Goal: Task Accomplishment & Management: Manage account settings

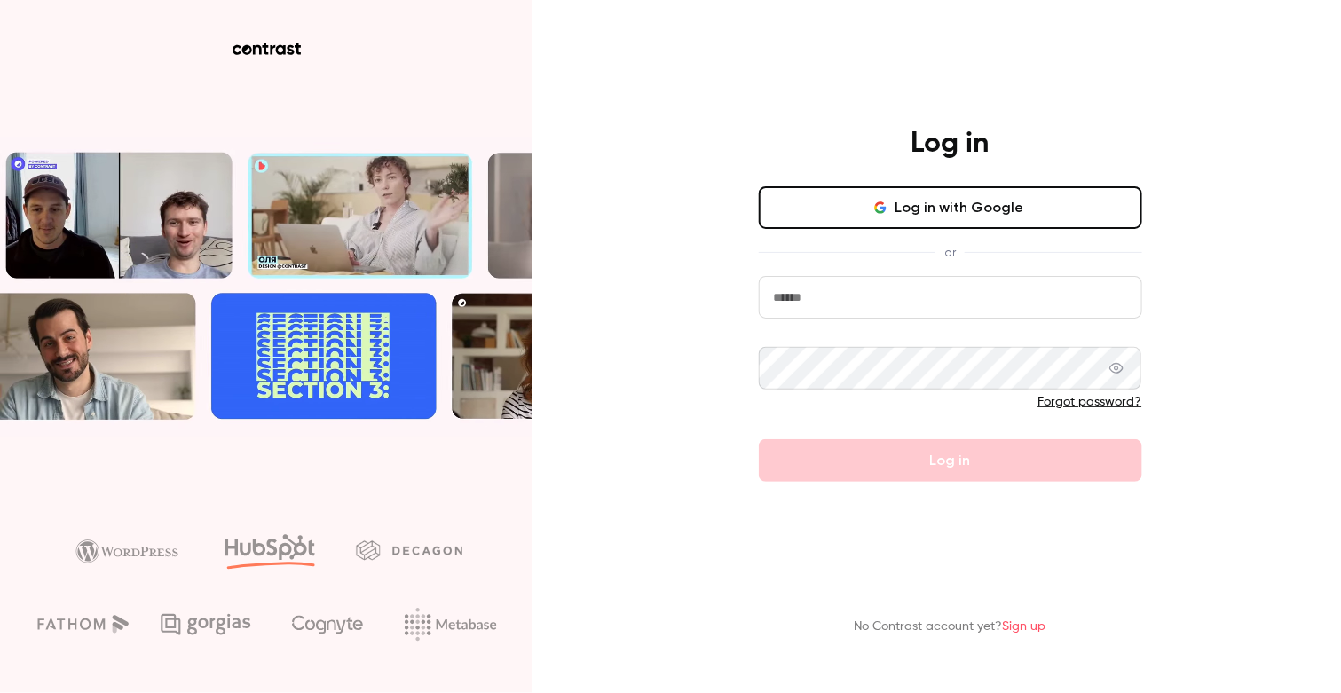
type input "**********"
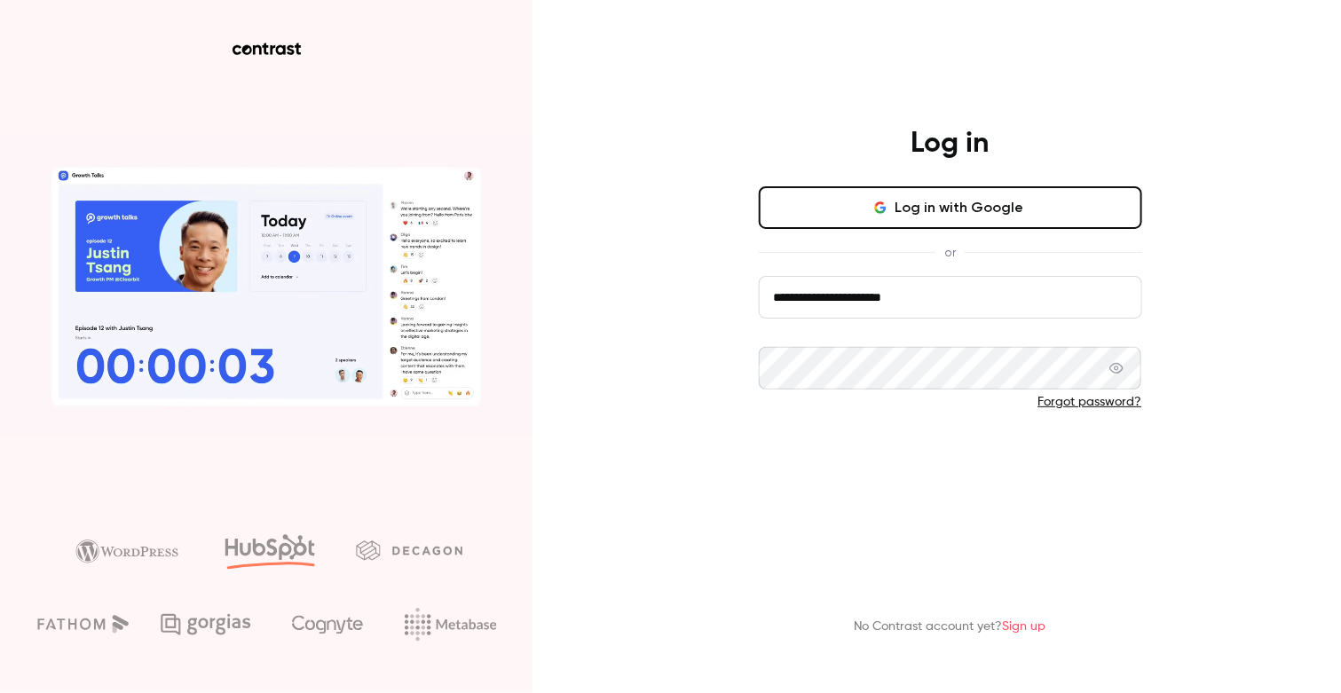
click at [800, 442] on button "Log in" at bounding box center [950, 460] width 383 height 43
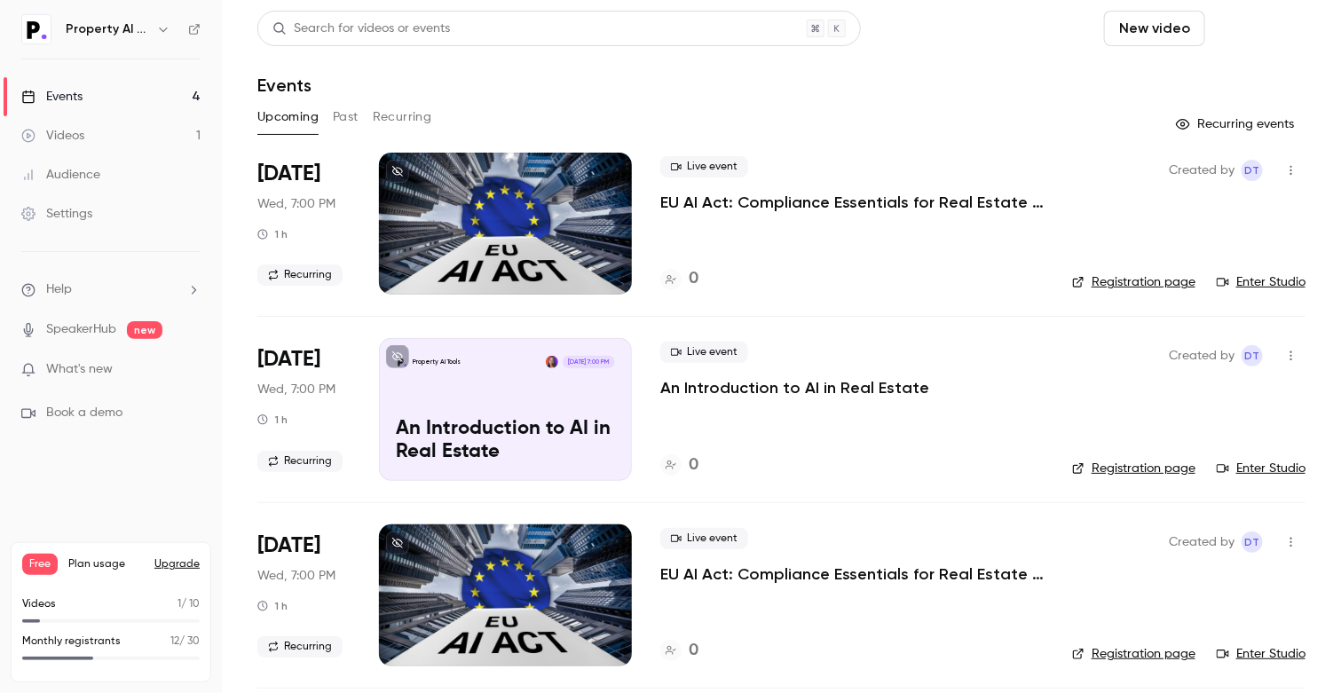
click at [1250, 23] on button "Schedule" at bounding box center [1258, 28] width 93 height 35
click at [1229, 80] on div "One time event" at bounding box center [1211, 77] width 135 height 18
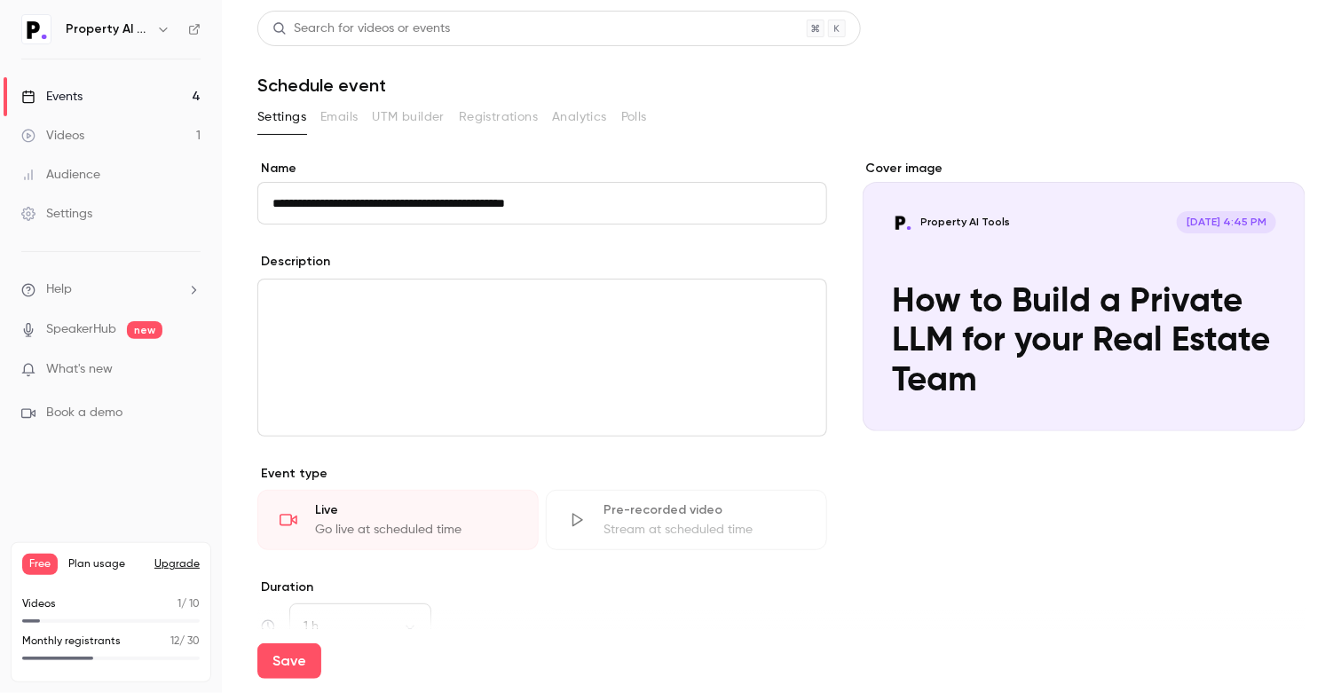
type input "**********"
click at [510, 350] on div "editor" at bounding box center [542, 358] width 568 height 156
click at [901, 91] on h1 "Schedule event" at bounding box center [781, 85] width 1048 height 21
click at [741, 293] on p "editor" at bounding box center [542, 300] width 540 height 21
click at [77, 367] on span "What's new" at bounding box center [79, 369] width 67 height 19
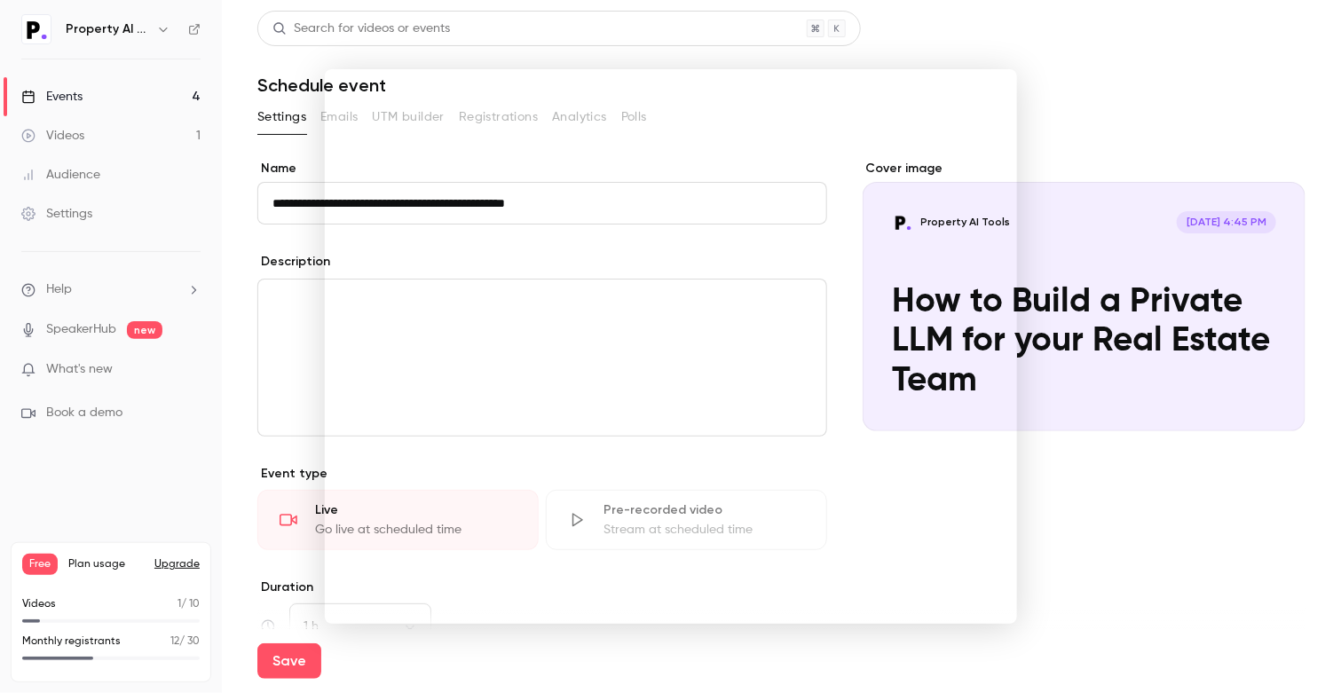
click at [1172, 103] on div at bounding box center [670, 346] width 1341 height 693
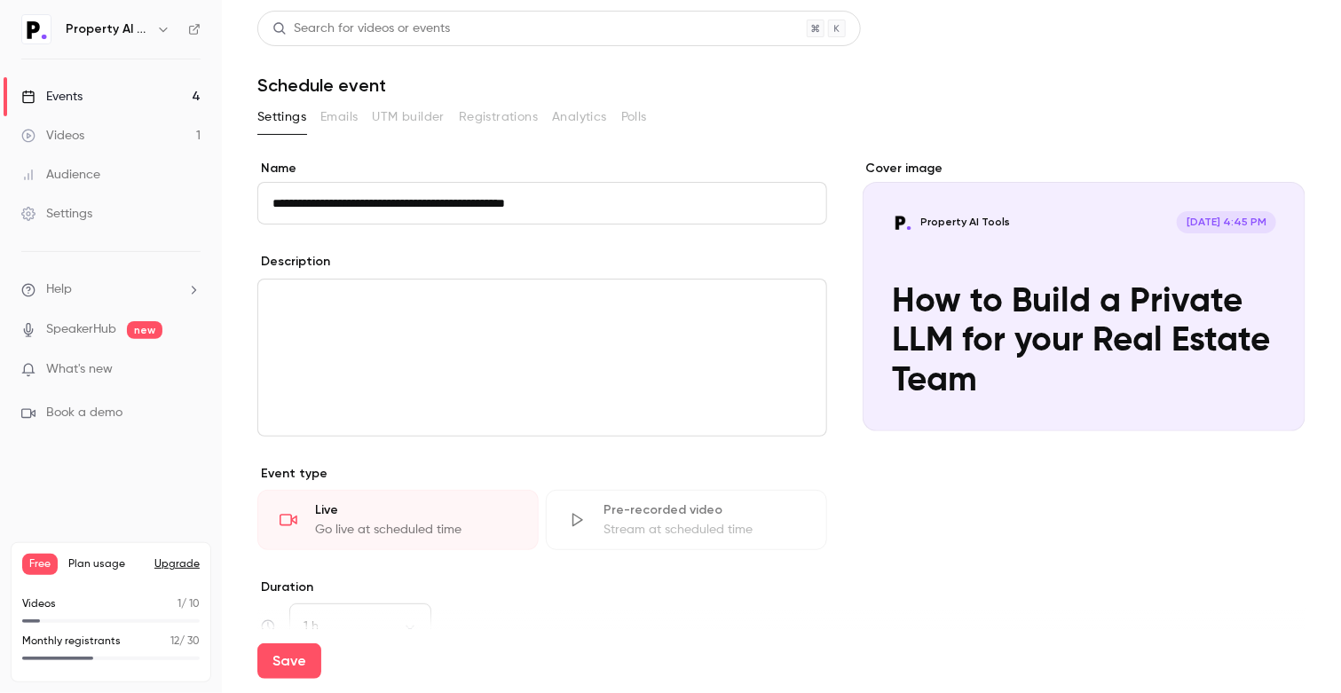
click at [399, 409] on div "editor" at bounding box center [542, 358] width 568 height 156
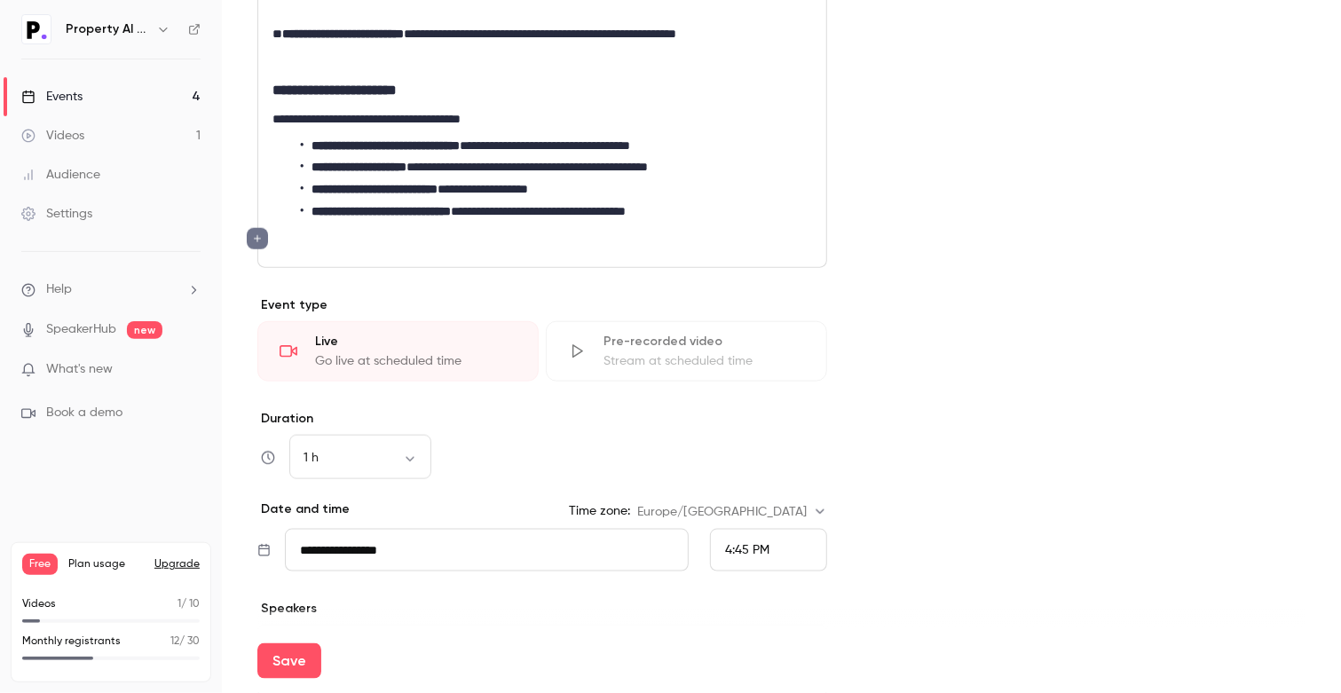
scroll to position [620, 0]
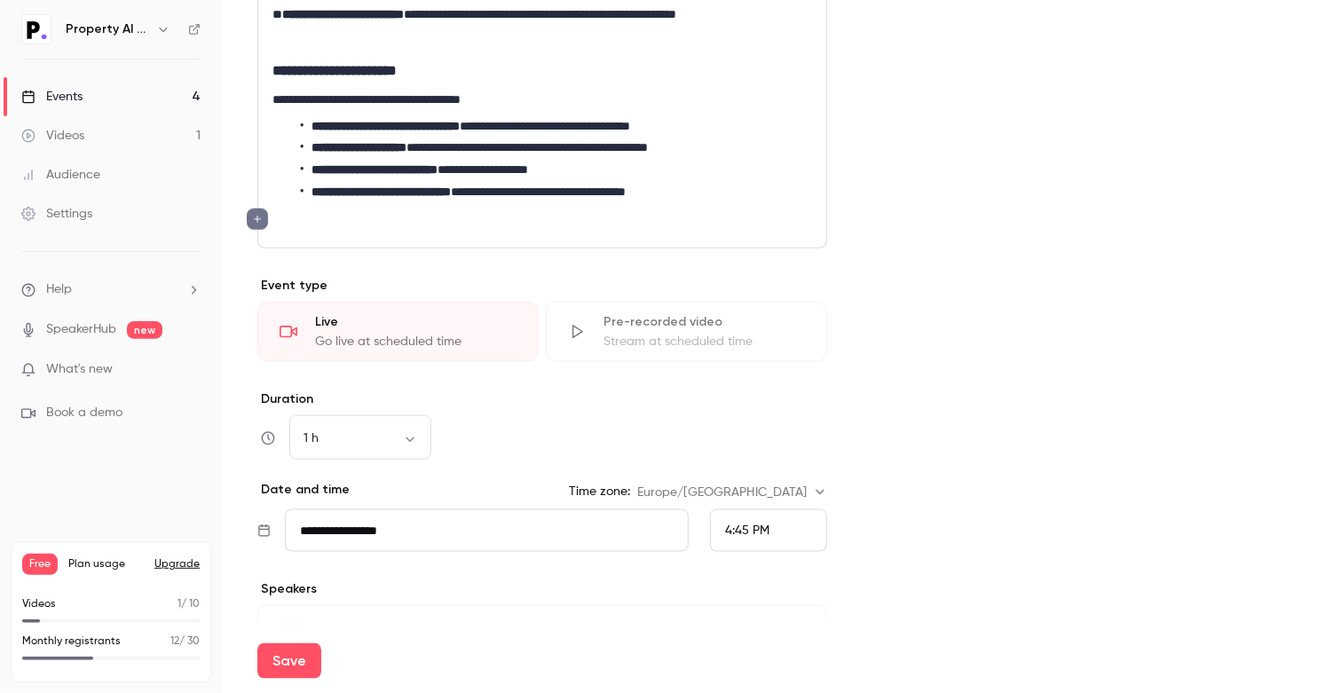
click at [546, 390] on label "Duration" at bounding box center [542, 399] width 570 height 18
click at [432, 431] on div "1 h ** ​" at bounding box center [542, 438] width 570 height 43
click at [418, 431] on body "**********" at bounding box center [670, 346] width 1341 height 693
click at [366, 572] on li "1 h 30 min" at bounding box center [360, 575] width 142 height 46
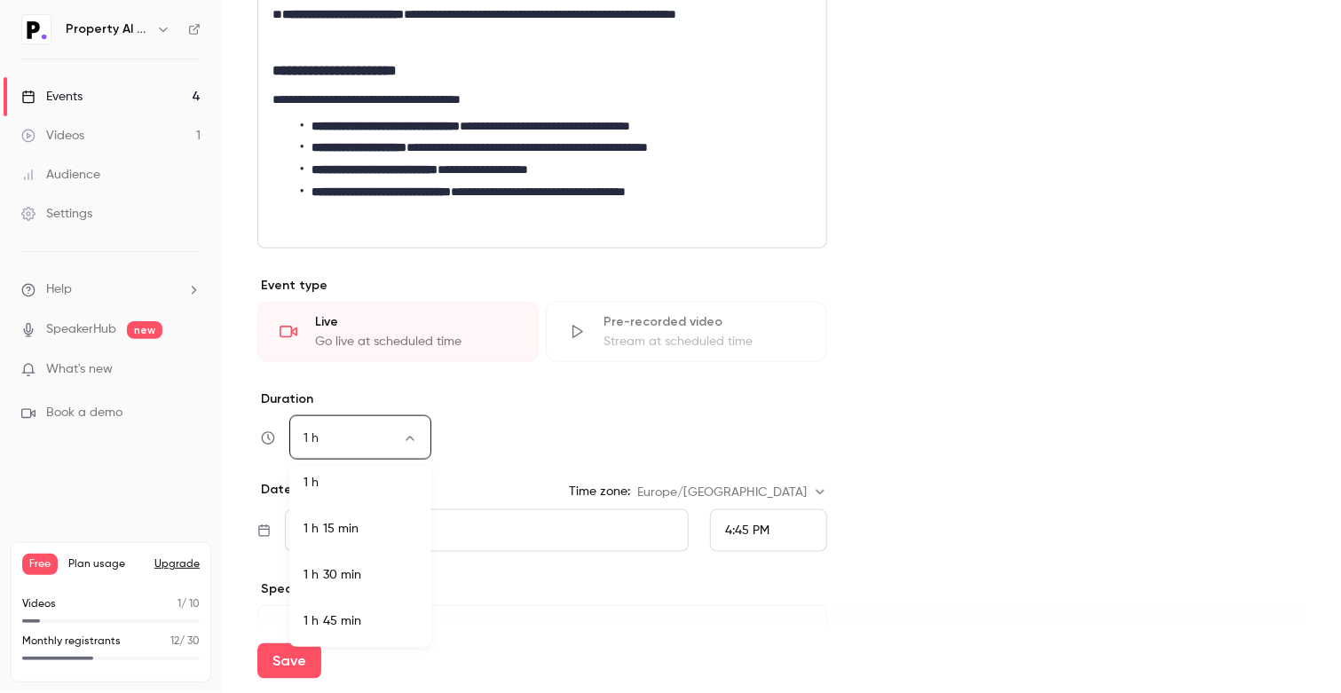
type input "**"
click at [516, 437] on div "1 h 30 min ** ​" at bounding box center [542, 438] width 570 height 43
click at [583, 540] on input "**********" at bounding box center [487, 530] width 404 height 43
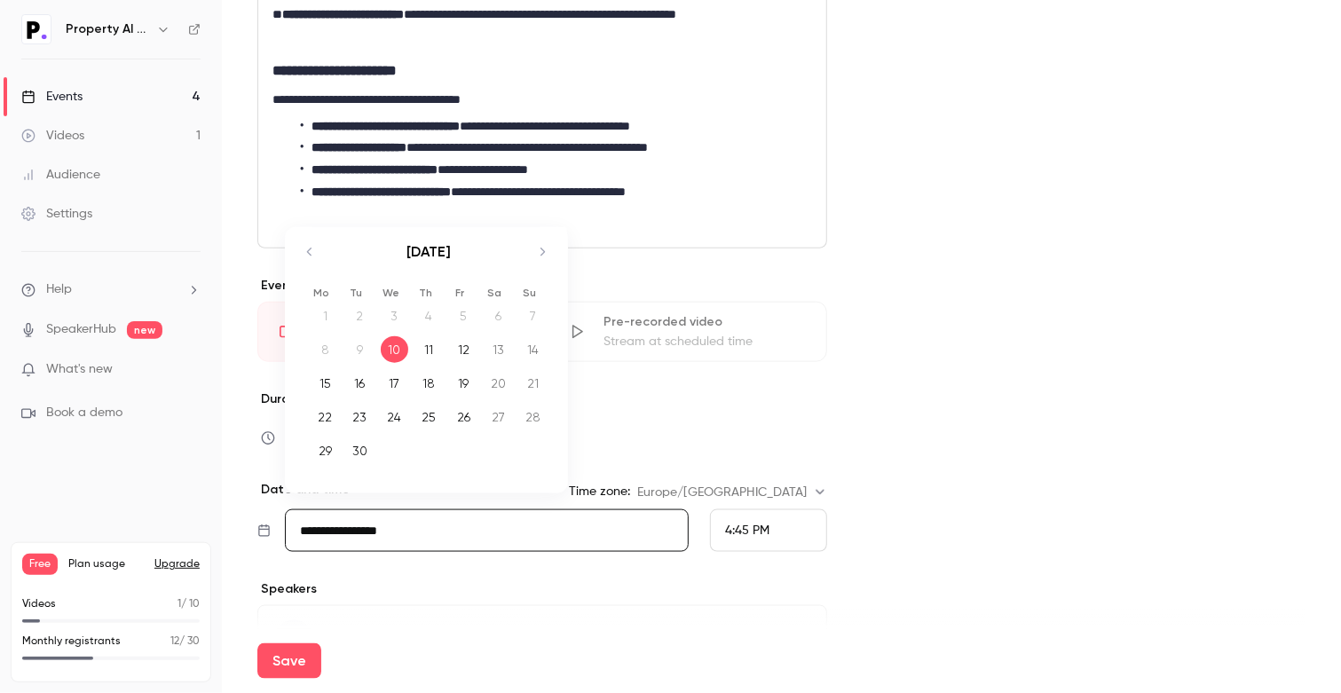
click at [437, 345] on div "11" at bounding box center [429, 349] width 28 height 27
type input "**********"
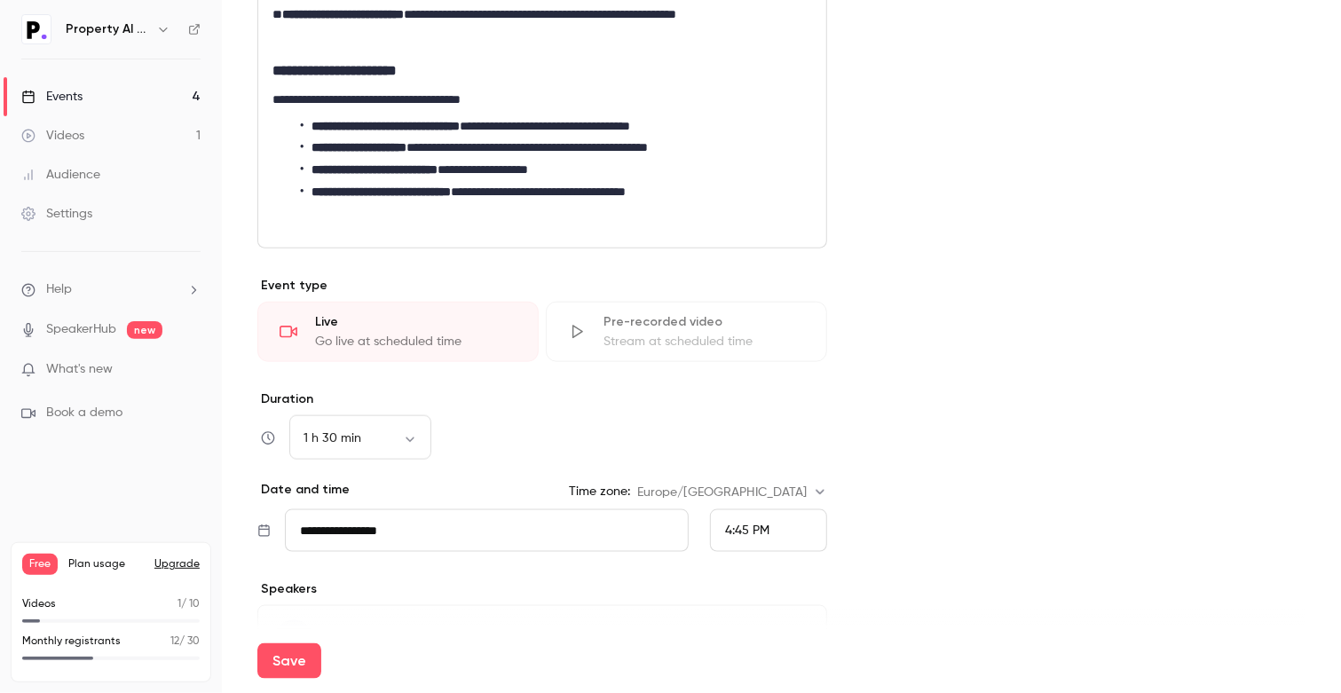
click at [741, 519] on div "4:45 PM" at bounding box center [768, 530] width 117 height 43
click at [757, 412] on li "5:00 PM" at bounding box center [762, 400] width 116 height 47
click at [932, 488] on div "Cover image Property AI Tools [DATE] 5:00 PM How to Build a Private LLM for you…" at bounding box center [1084, 133] width 443 height 1188
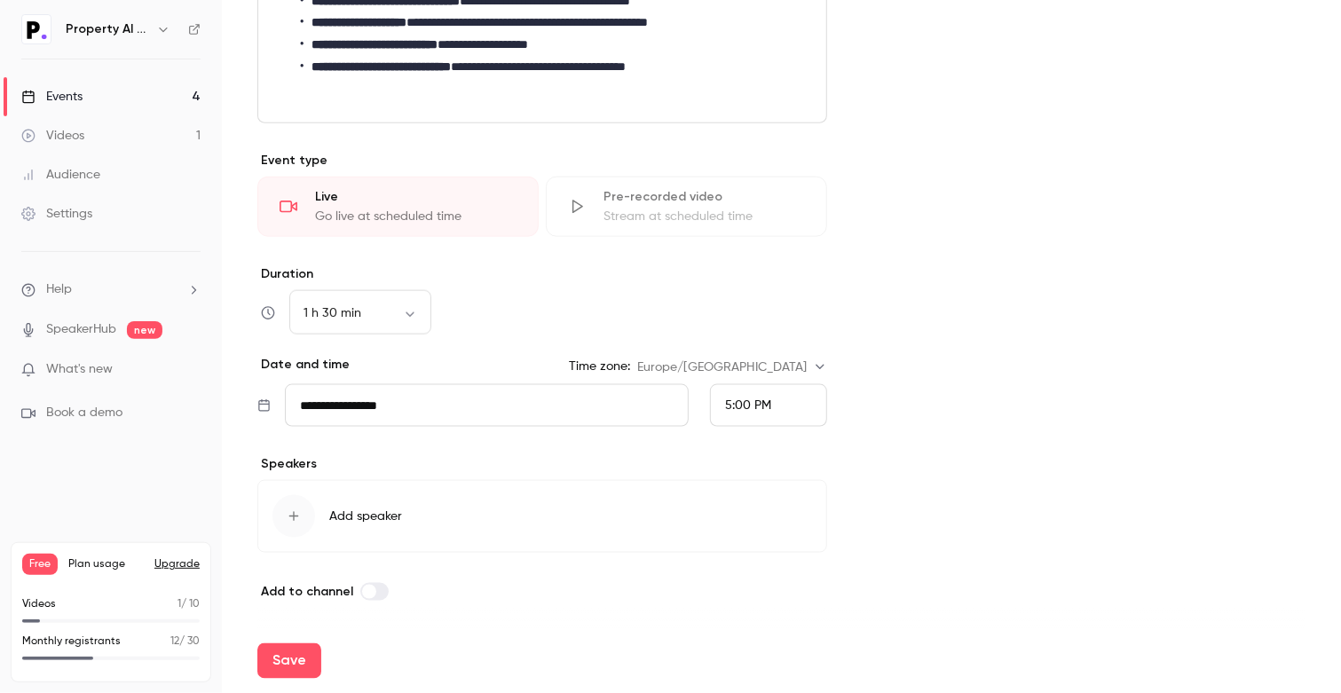
scroll to position [744, 0]
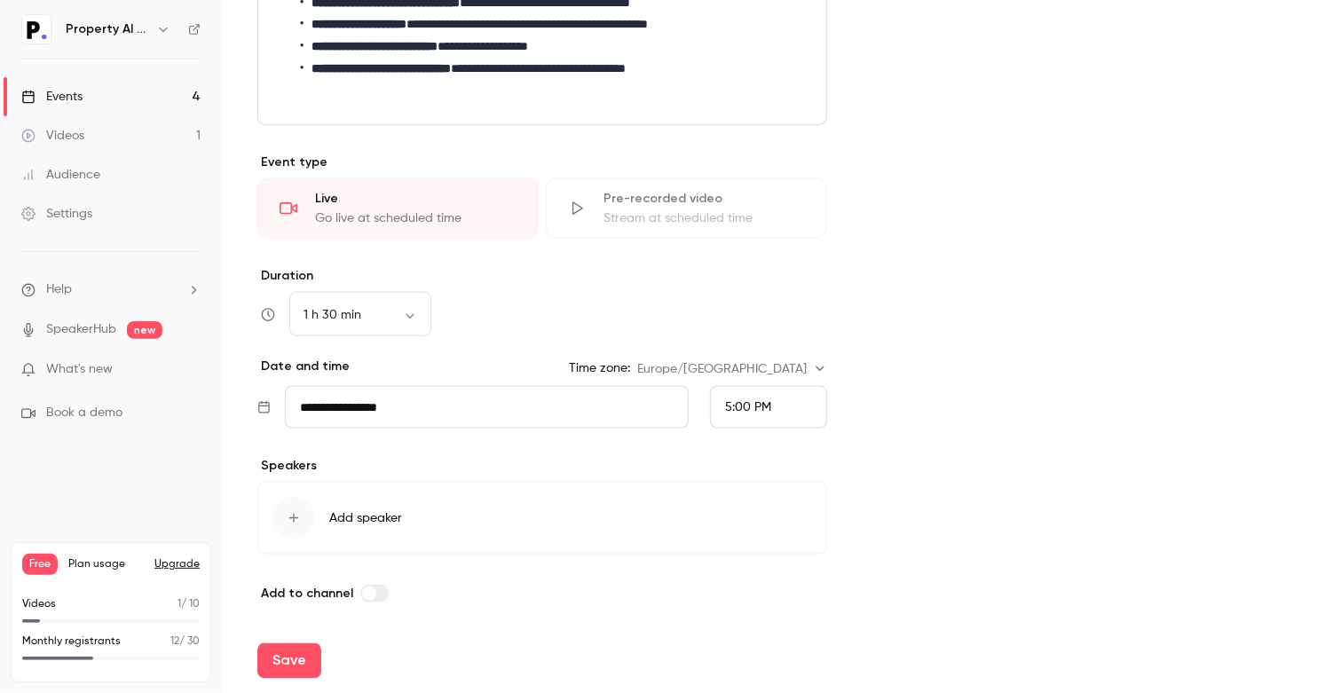
click at [319, 516] on button "Add speaker" at bounding box center [542, 518] width 570 height 73
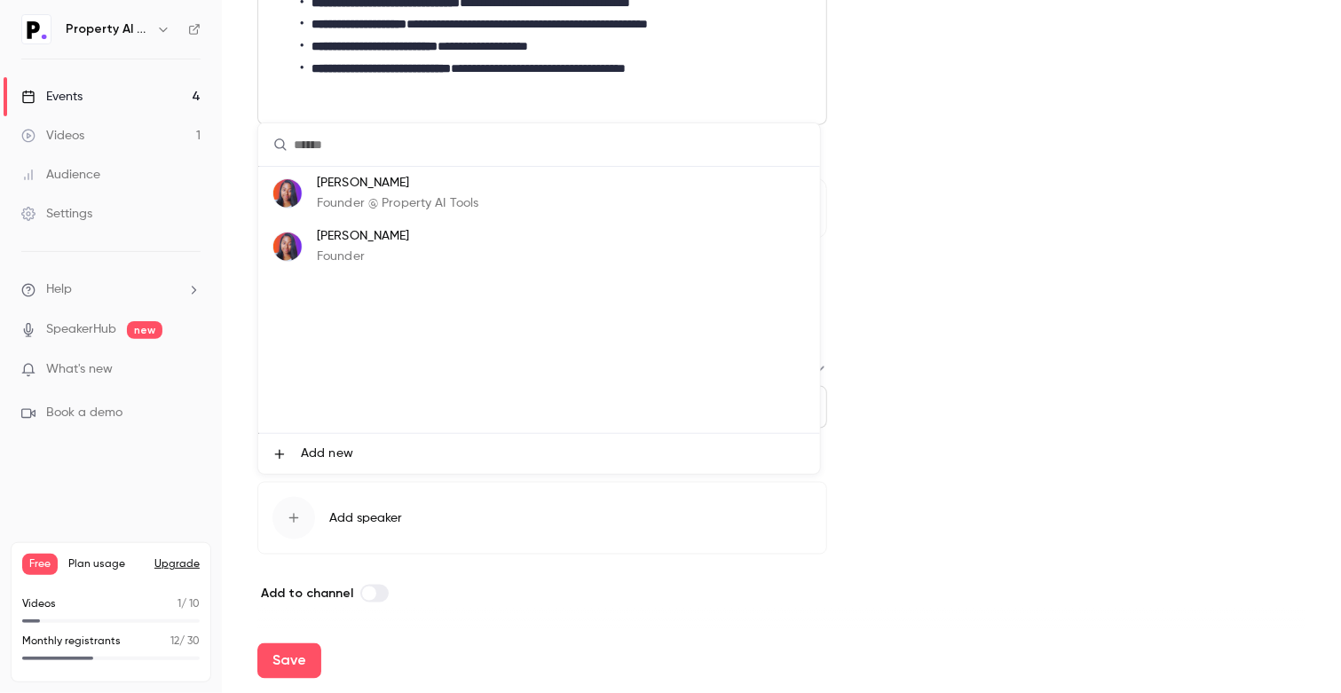
click at [455, 191] on p "[PERSON_NAME]" at bounding box center [398, 183] width 162 height 19
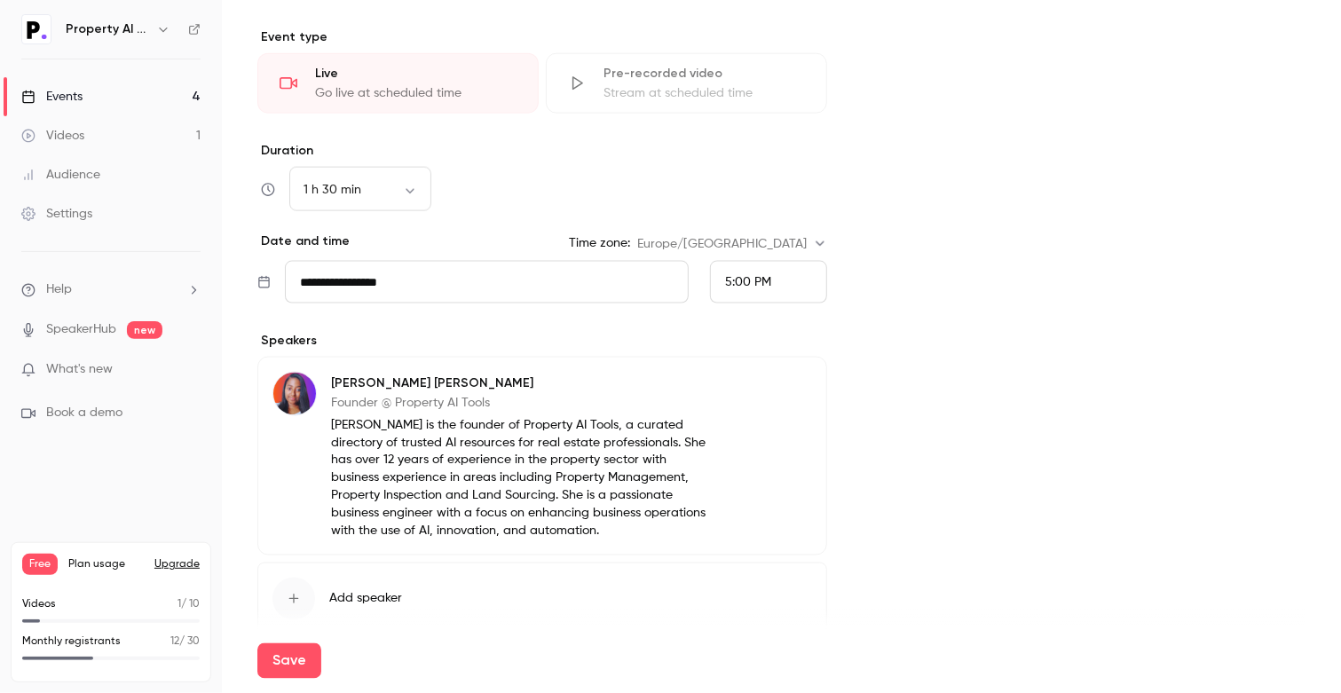
scroll to position [869, 0]
click at [289, 379] on img at bounding box center [294, 394] width 43 height 43
click at [781, 378] on button "Edit" at bounding box center [779, 386] width 65 height 28
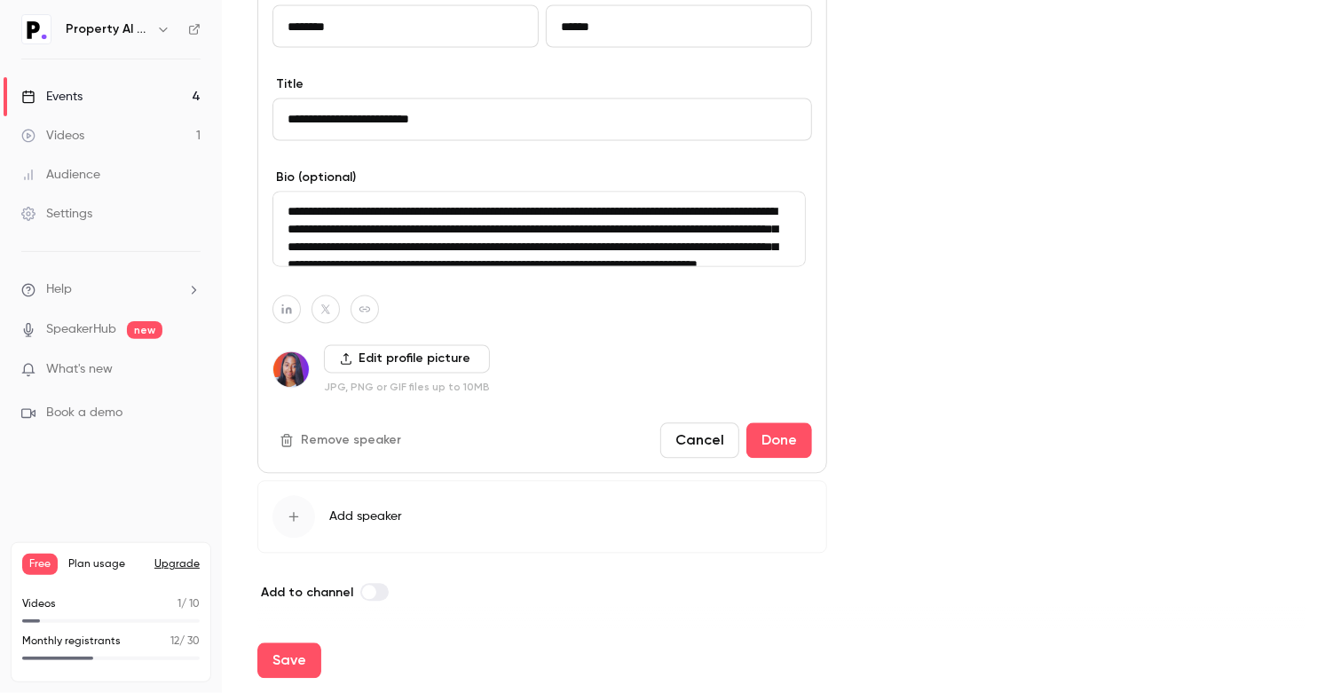
scroll to position [1257, 0]
click at [355, 519] on span "Add speaker" at bounding box center [365, 518] width 73 height 18
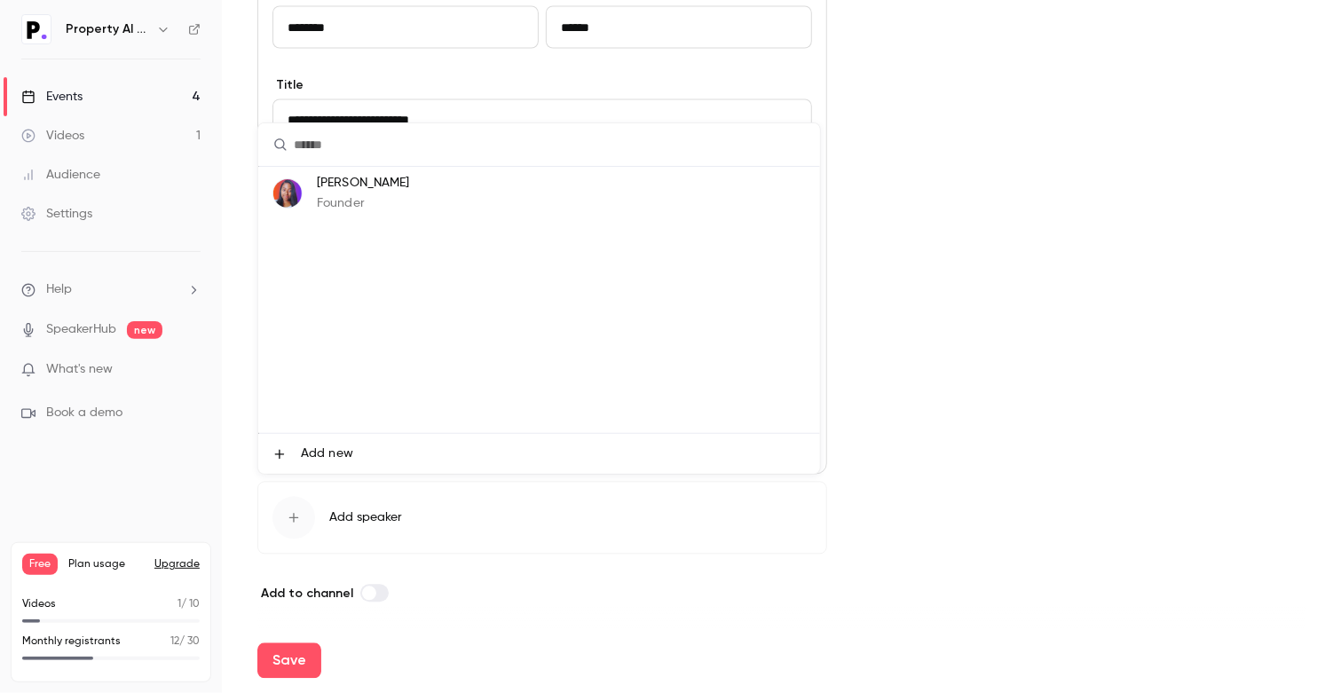
click at [374, 203] on p "Founder" at bounding box center [363, 203] width 93 height 19
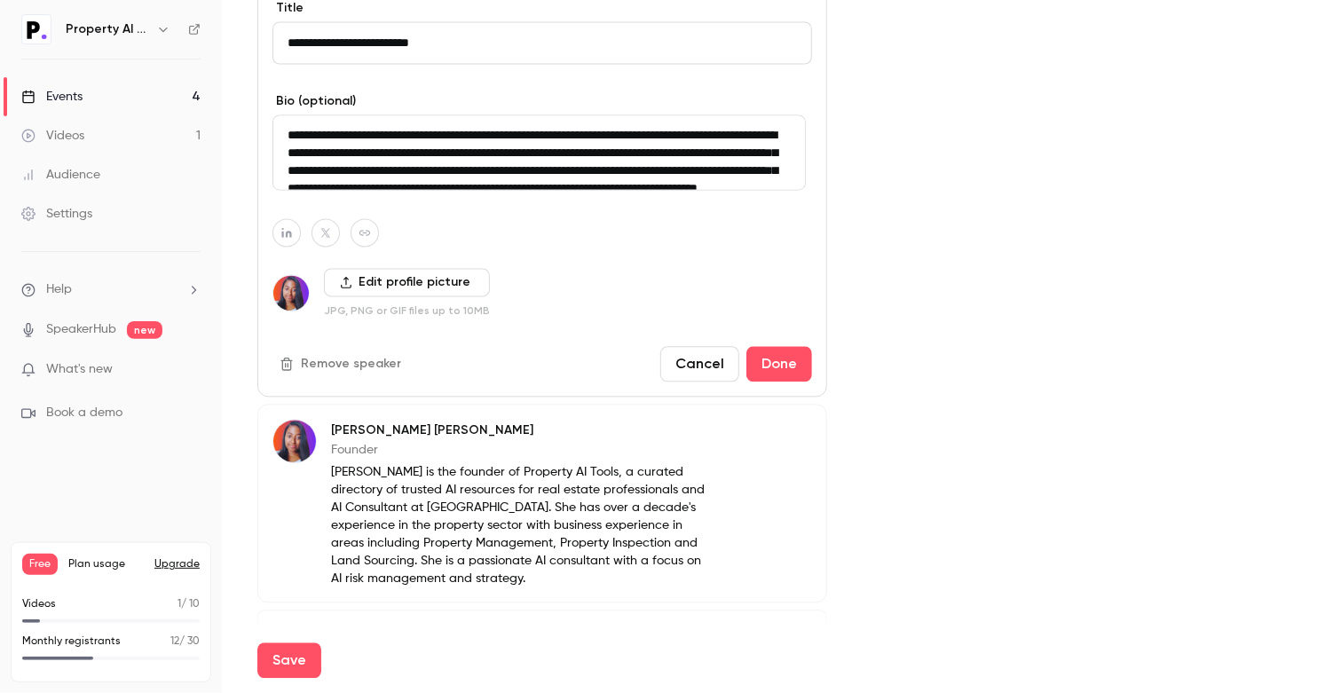
scroll to position [1334, 0]
click at [351, 370] on button "Remove speaker" at bounding box center [341, 365] width 139 height 28
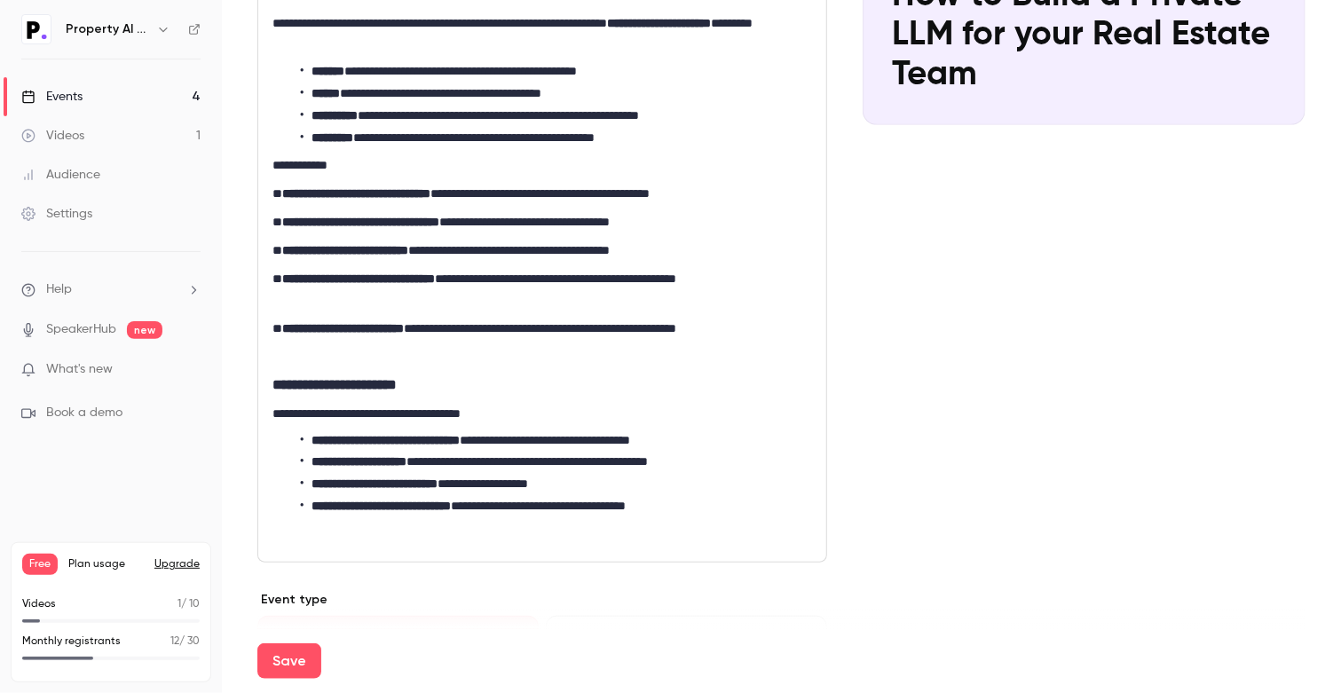
scroll to position [0, 0]
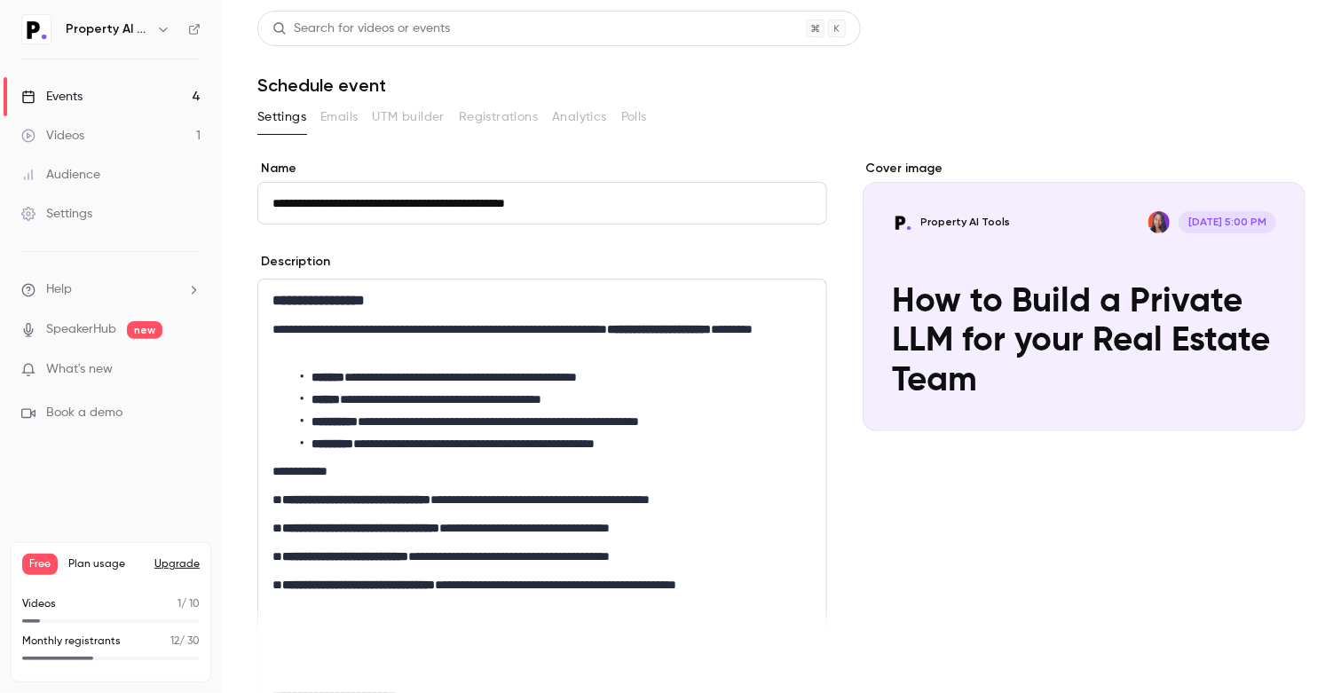
click at [279, 670] on button "Save" at bounding box center [289, 660] width 64 height 35
type input "**"
type input "**********"
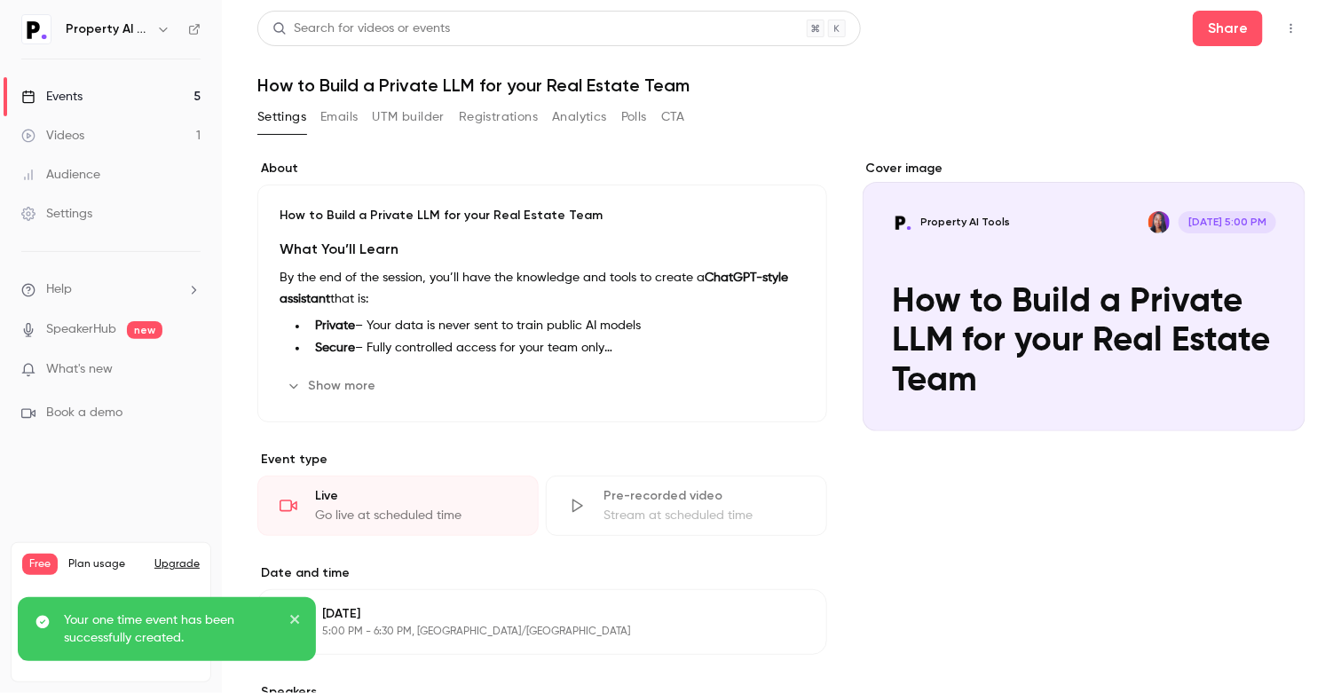
click at [343, 112] on button "Emails" at bounding box center [338, 117] width 37 height 28
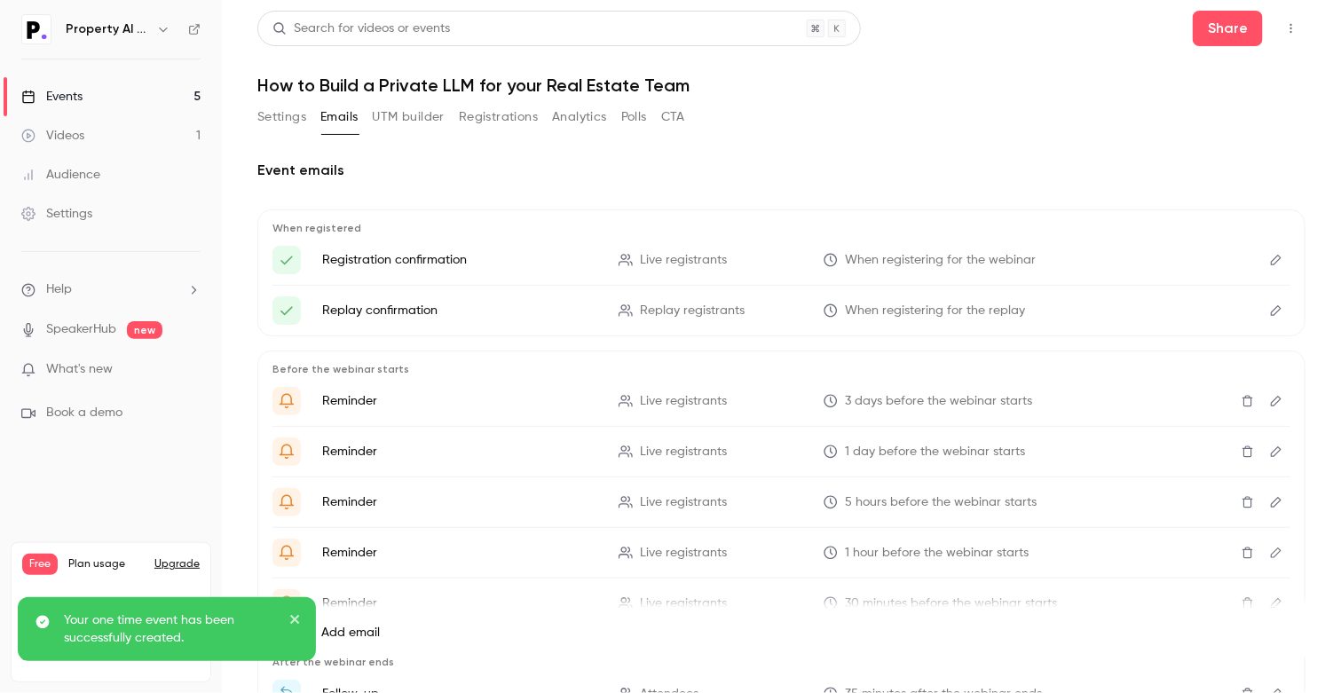
click at [423, 113] on button "UTM builder" at bounding box center [409, 117] width 72 height 28
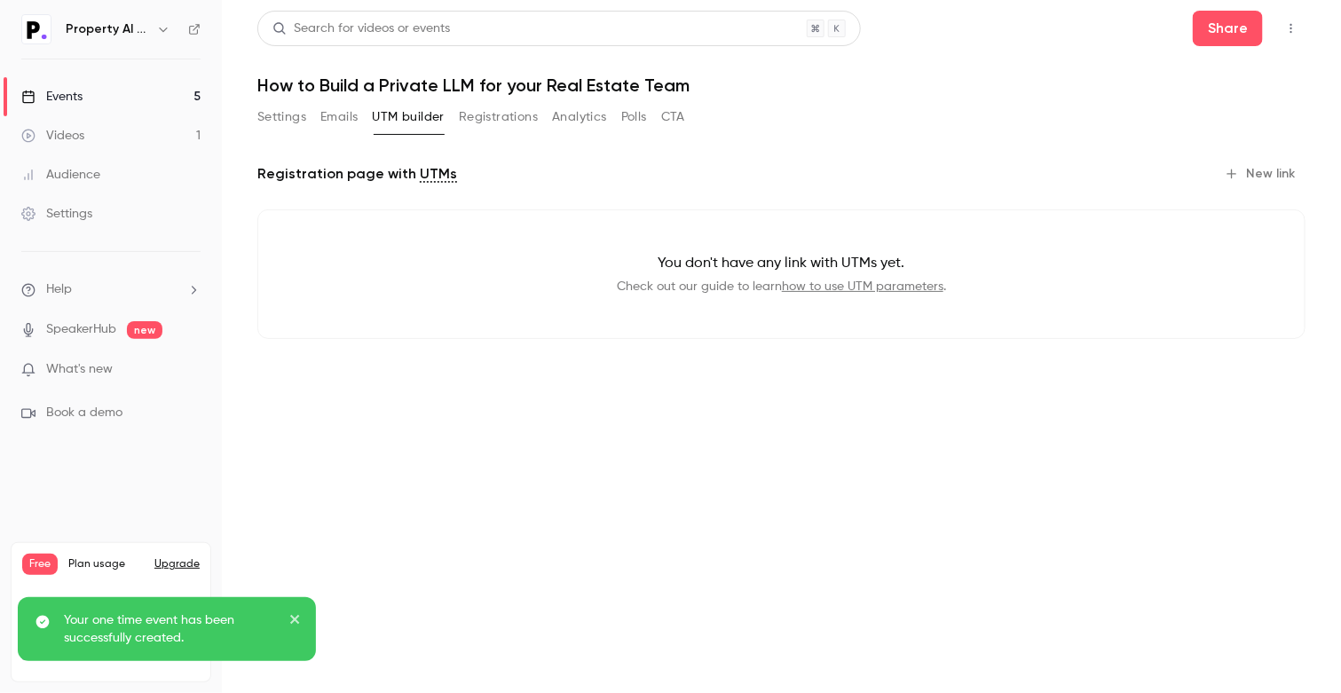
click at [495, 116] on button "Registrations" at bounding box center [498, 117] width 79 height 28
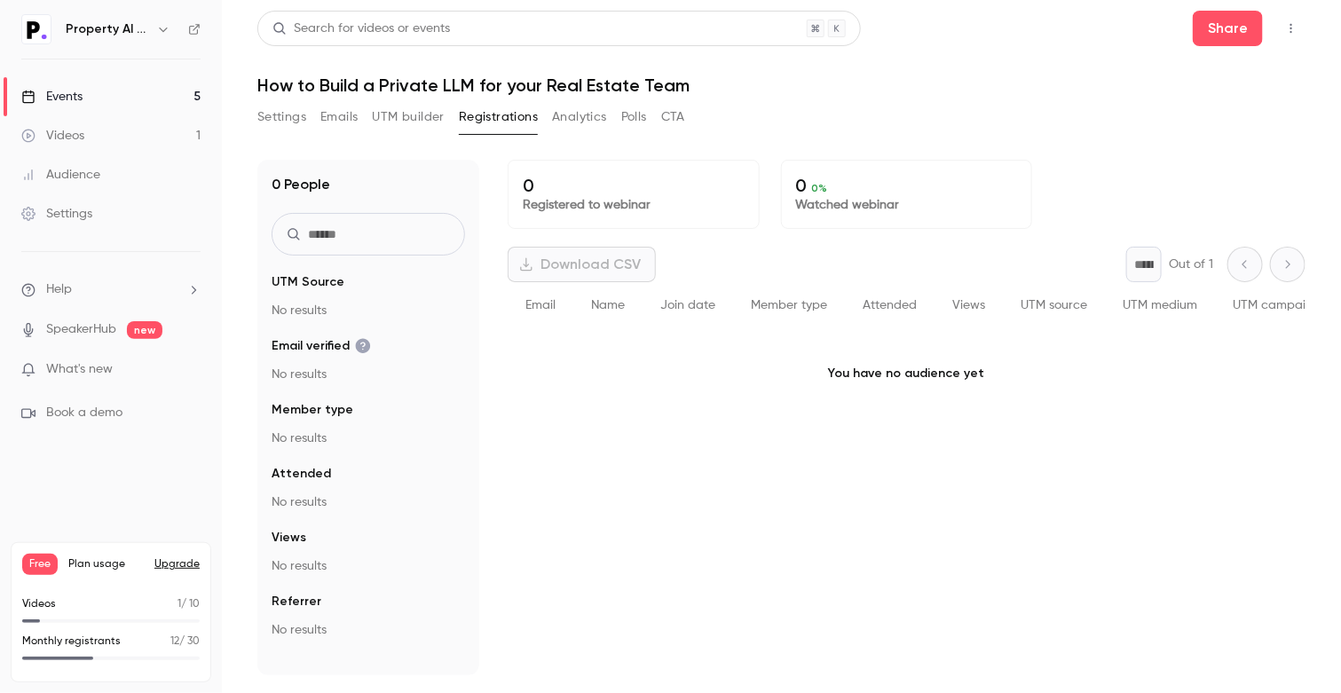
click at [575, 272] on div "Download CSV" at bounding box center [582, 264] width 148 height 35
click at [1291, 19] on button "button" at bounding box center [1291, 28] width 28 height 28
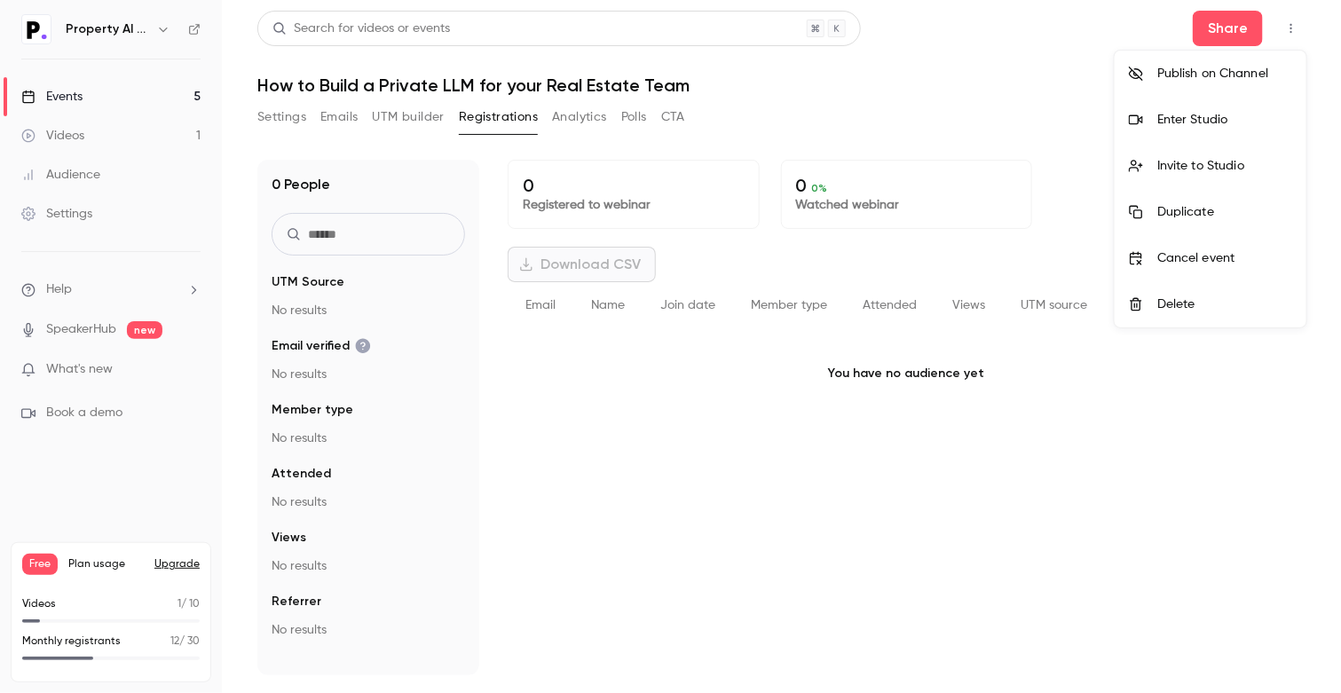
click at [1039, 43] on div at bounding box center [670, 346] width 1341 height 693
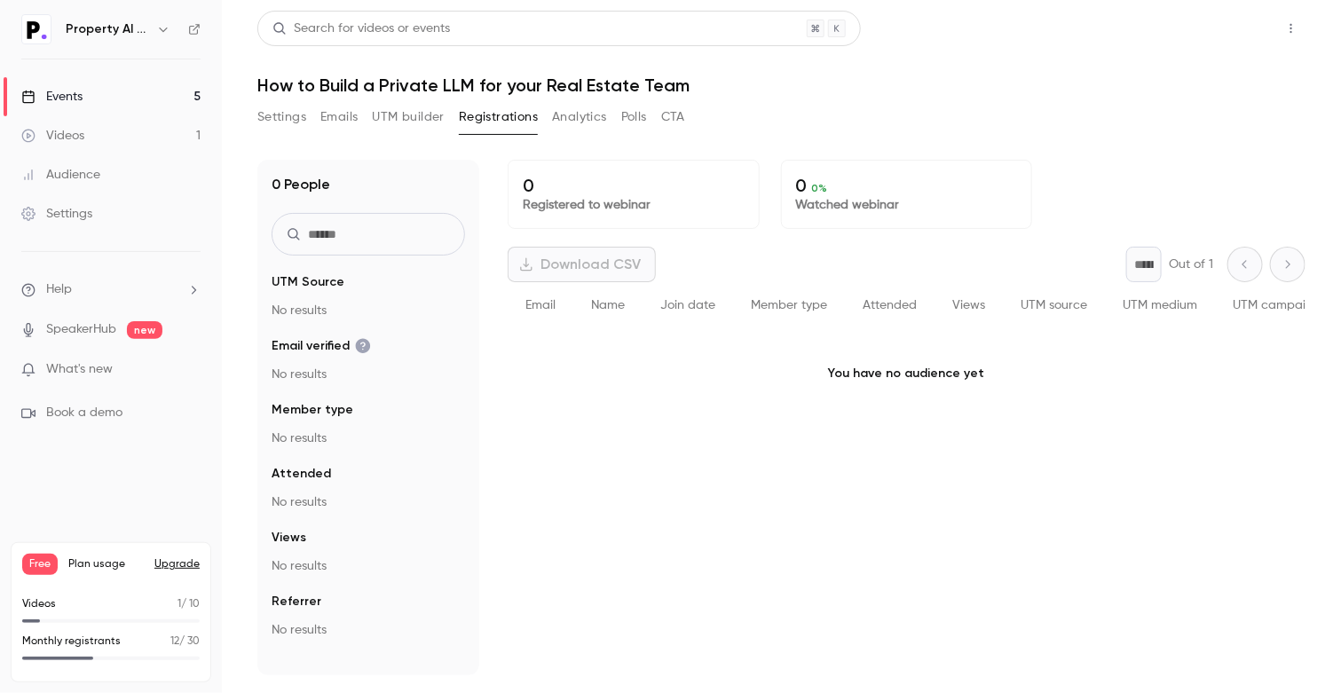
click at [1218, 30] on button "Share" at bounding box center [1228, 28] width 70 height 35
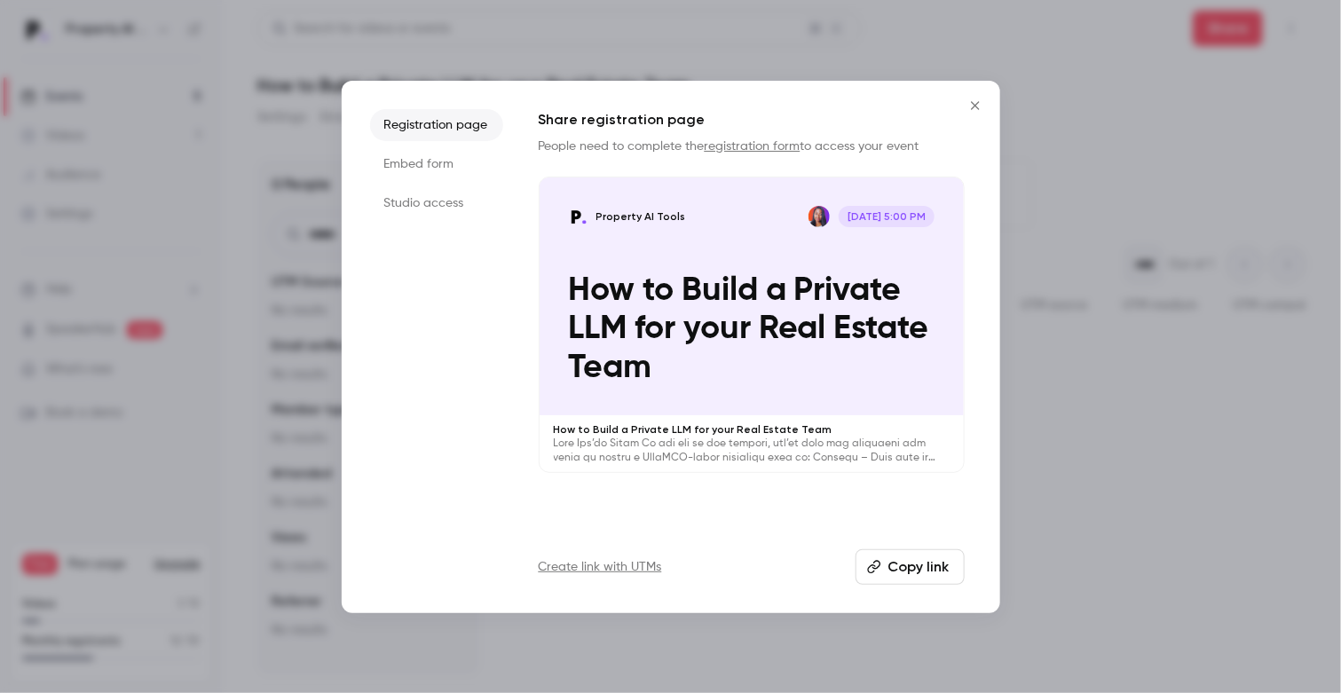
click at [889, 559] on button "Copy link" at bounding box center [910, 566] width 109 height 35
click at [975, 102] on icon "Close" at bounding box center [975, 106] width 21 height 14
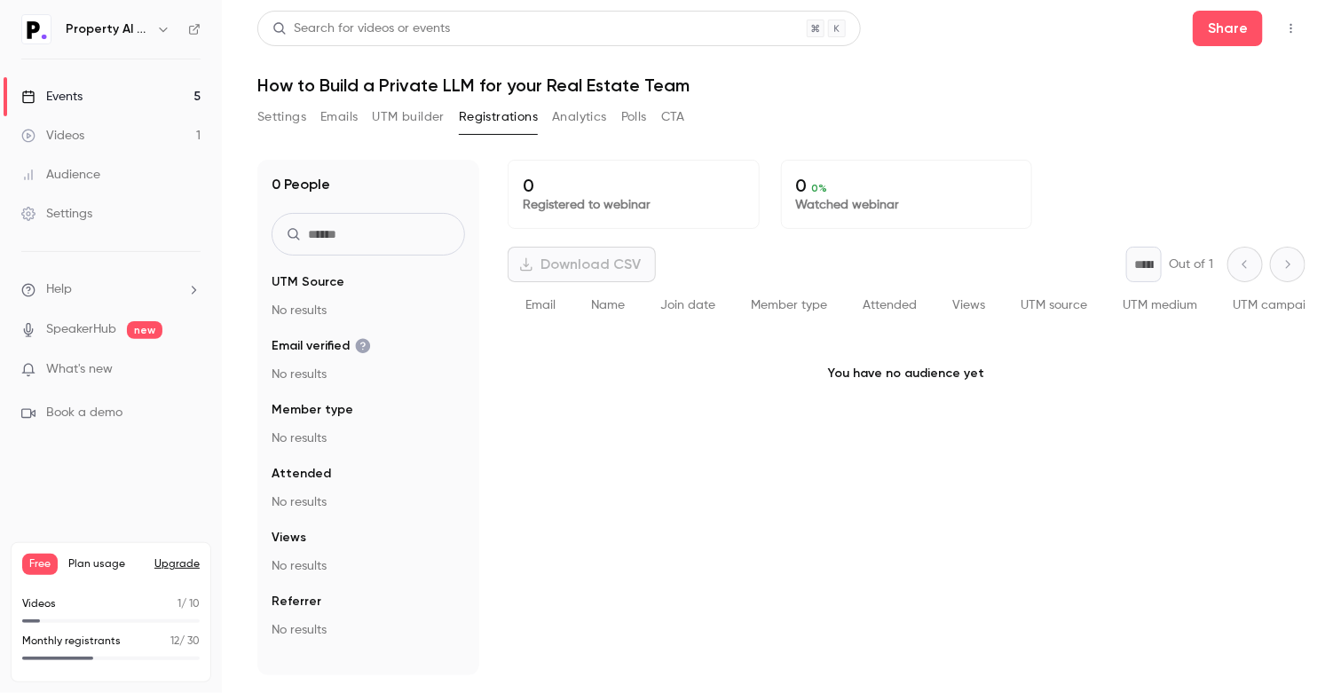
click at [287, 117] on button "Settings" at bounding box center [281, 117] width 49 height 28
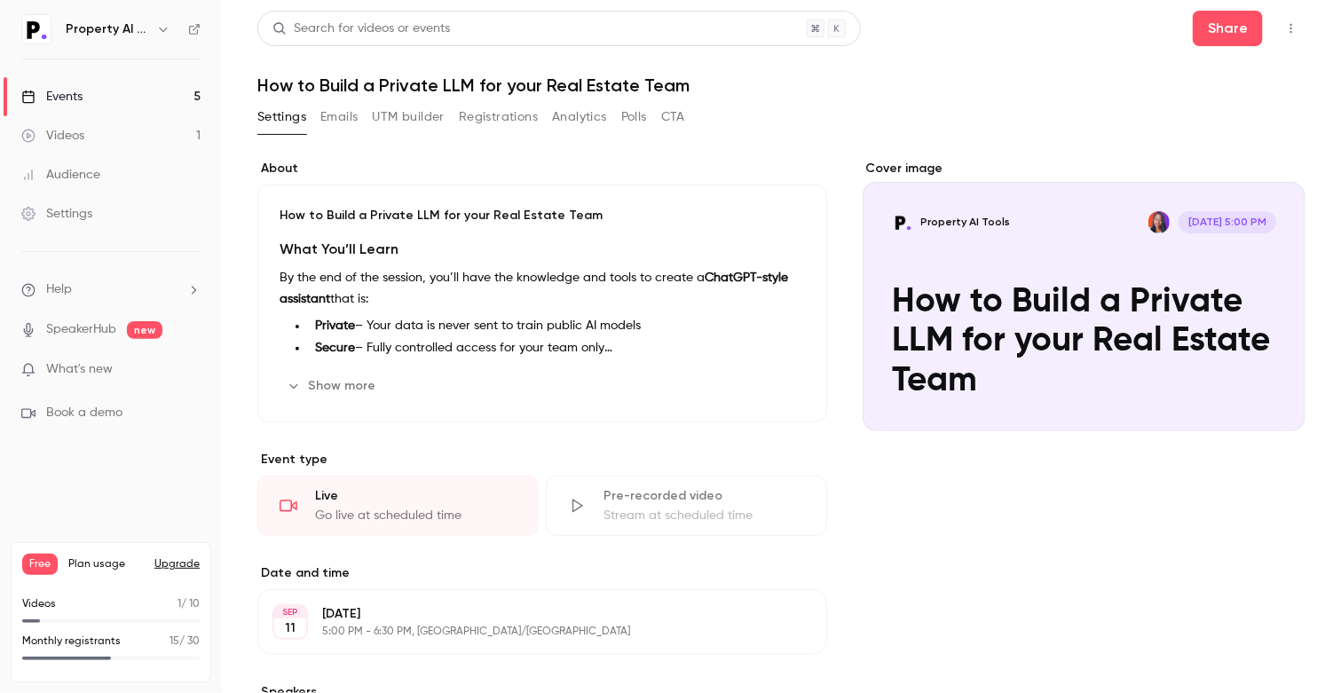
click at [343, 123] on button "Emails" at bounding box center [338, 117] width 37 height 28
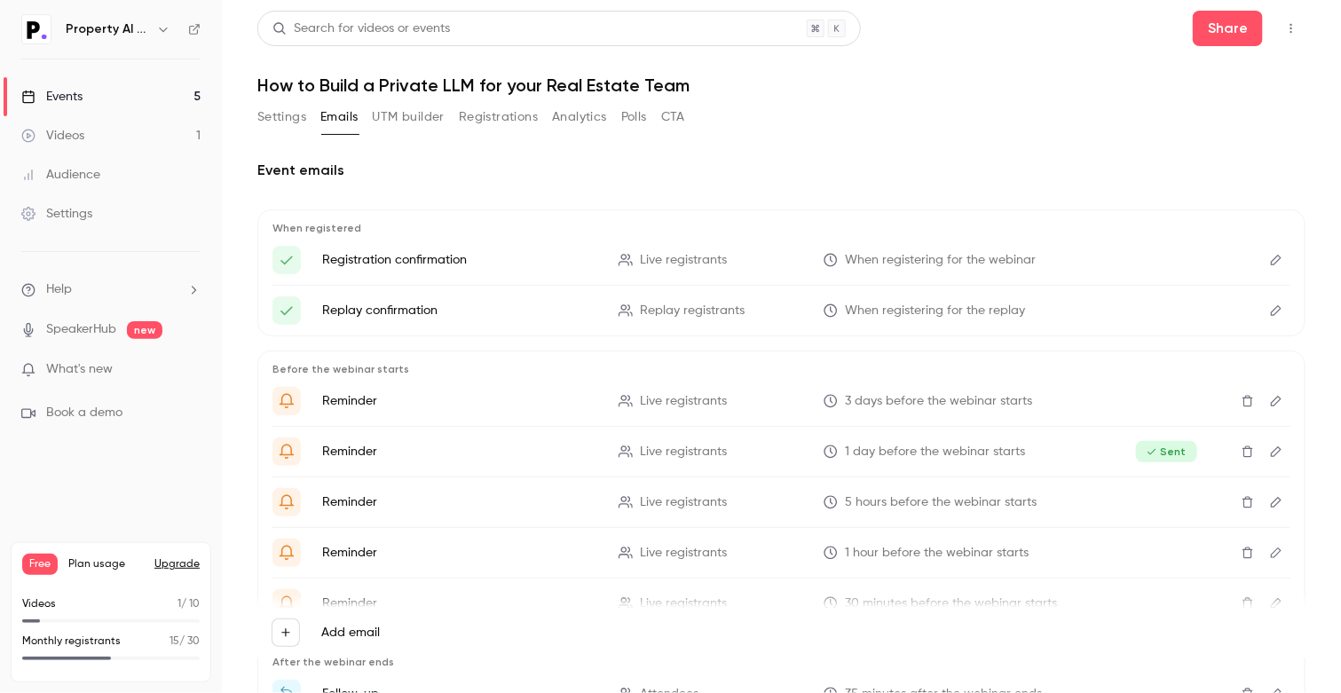
click at [441, 117] on button "UTM builder" at bounding box center [409, 117] width 72 height 28
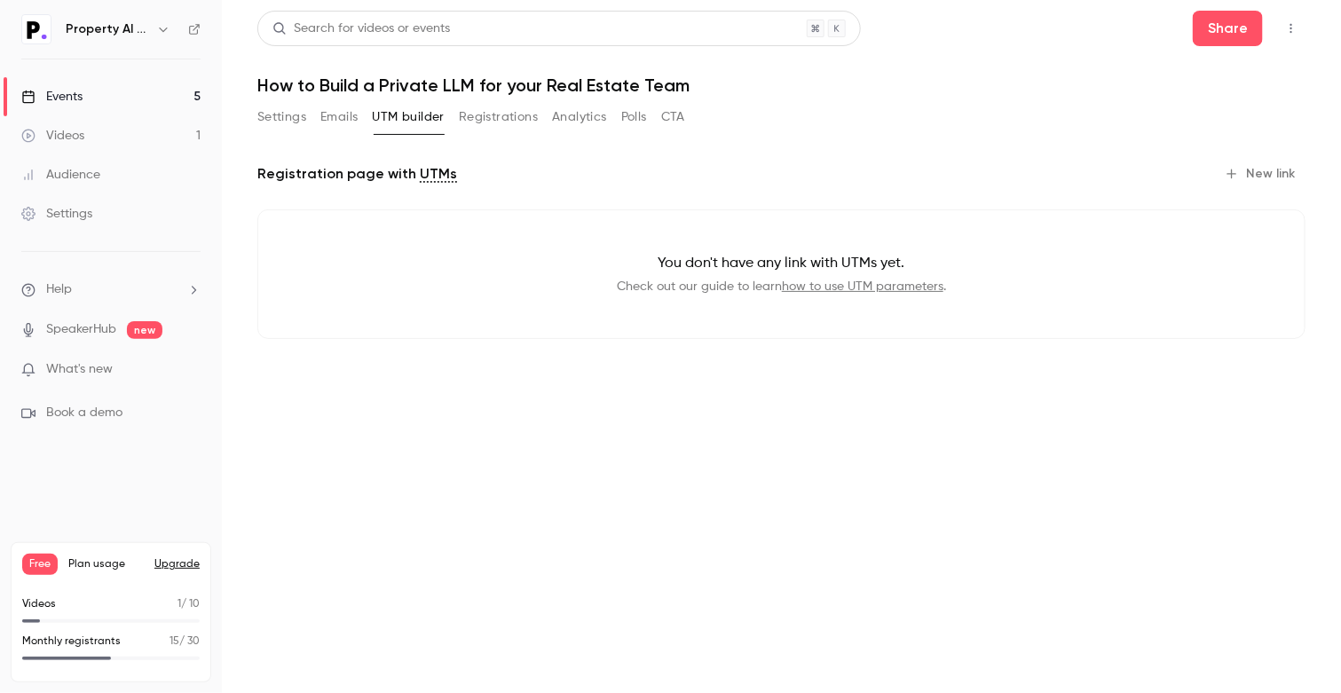
click at [497, 120] on button "Registrations" at bounding box center [498, 117] width 79 height 28
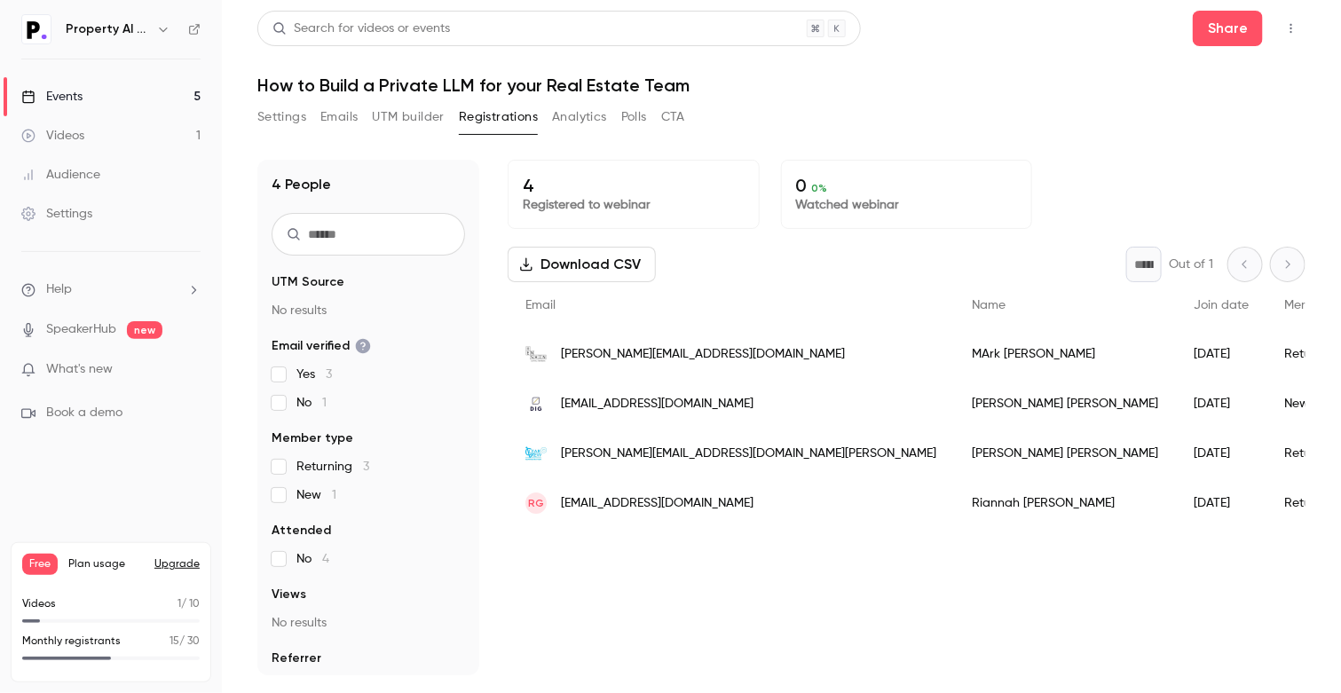
click at [1040, 210] on div "4 Registered to webinar 0 0 % Watched webinar" at bounding box center [907, 194] width 798 height 69
click at [864, 260] on div "Download CSV * Out of 1" at bounding box center [907, 264] width 798 height 35
click at [595, 122] on button "Analytics" at bounding box center [579, 117] width 55 height 28
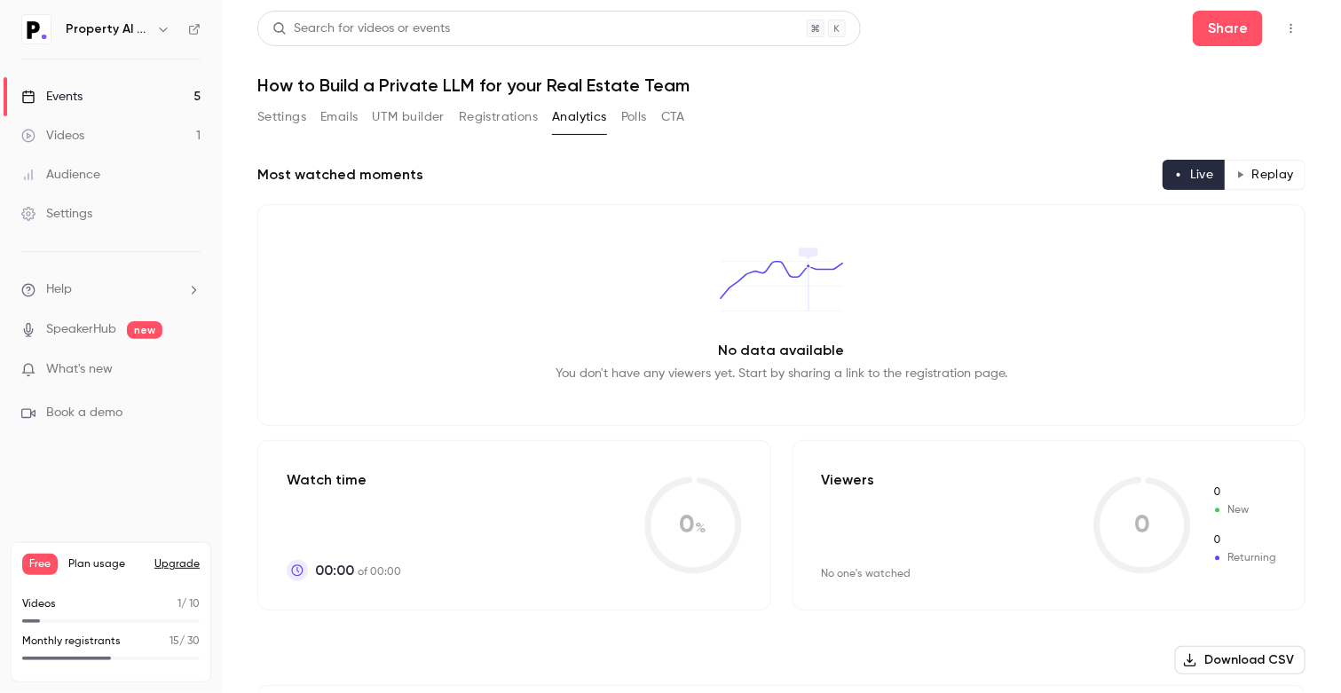
click at [627, 117] on button "Polls" at bounding box center [634, 117] width 26 height 28
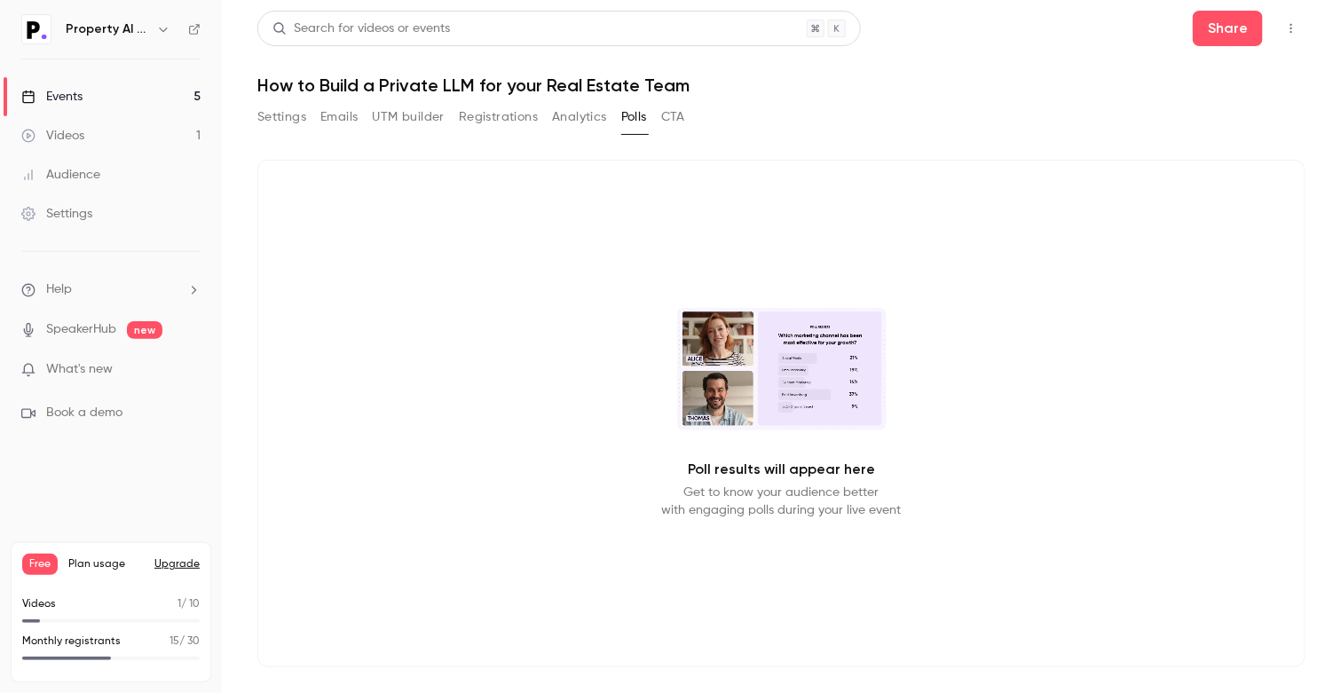
click at [668, 117] on button "CTA" at bounding box center [673, 117] width 24 height 28
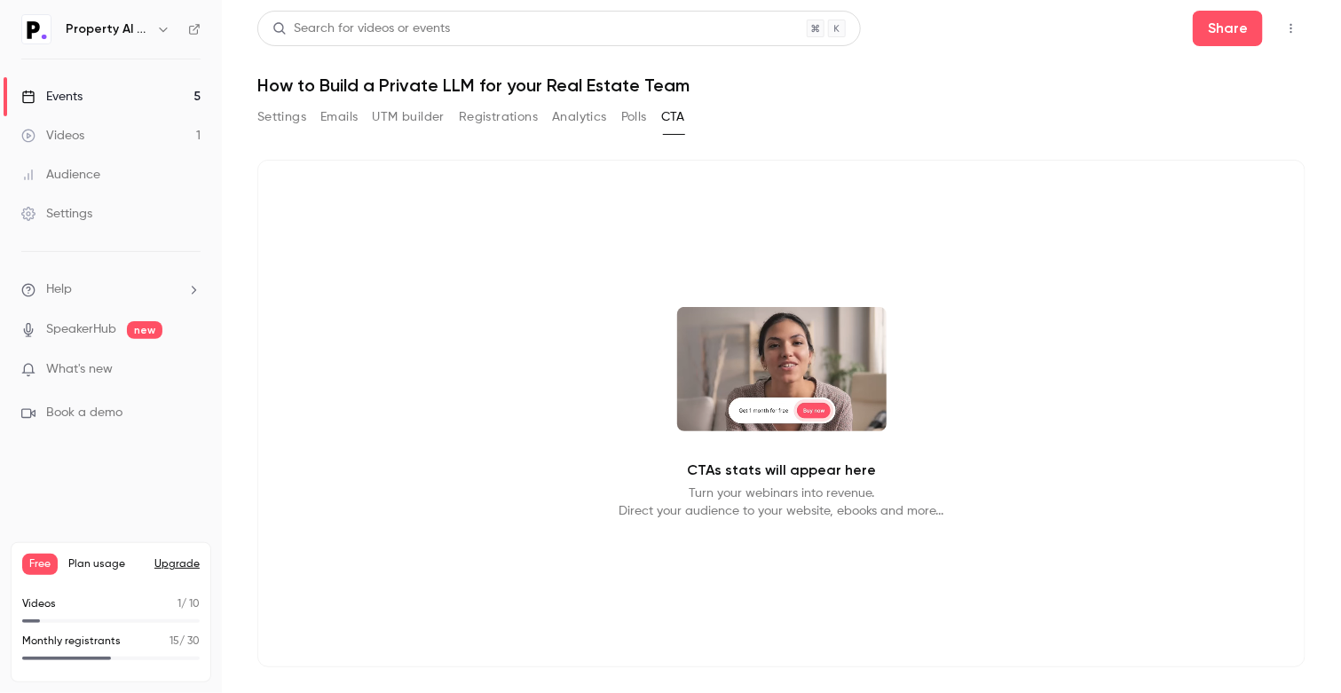
click at [393, 345] on div "CTAs stats will appear here Turn your webinars into revenue. Direct your audien…" at bounding box center [781, 414] width 1048 height 508
click at [138, 126] on link "Videos 1" at bounding box center [111, 135] width 222 height 39
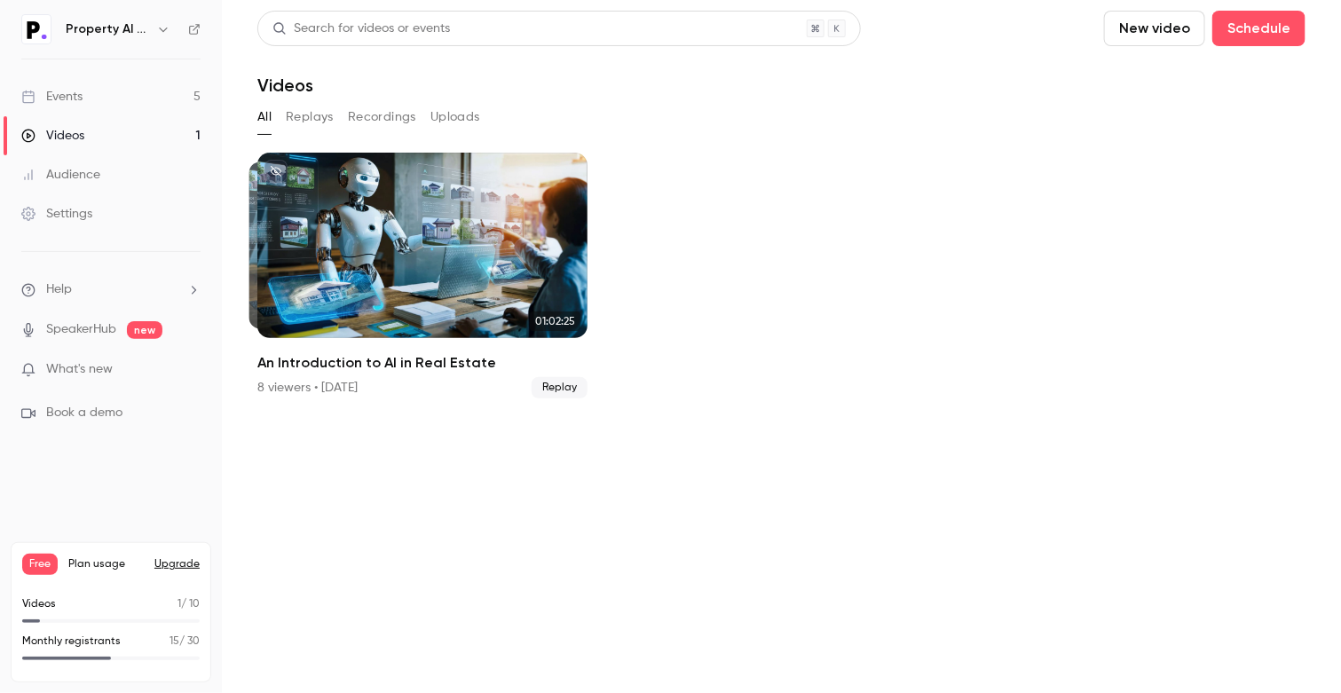
click at [303, 114] on button "Replays" at bounding box center [310, 117] width 48 height 28
click at [275, 114] on div "All Replays Recordings Uploads" at bounding box center [781, 117] width 1048 height 28
click at [265, 118] on button "All" at bounding box center [264, 117] width 14 height 28
click at [296, 115] on button "Replays" at bounding box center [310, 117] width 48 height 28
click at [715, 248] on ul "01:02:25 01:02:25 An Introduction to AI in Real Estate 8 viewers • [DATE] Replay" at bounding box center [781, 276] width 1048 height 246
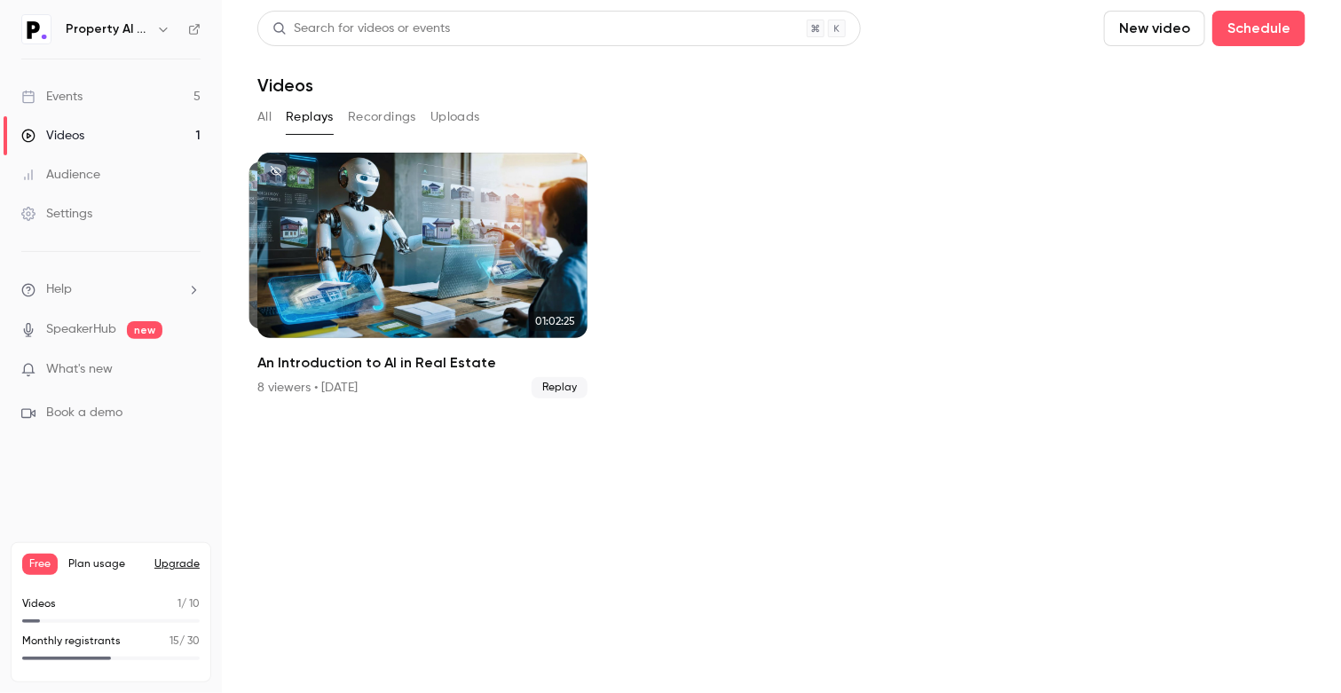
click at [54, 98] on div "Events" at bounding box center [51, 97] width 61 height 18
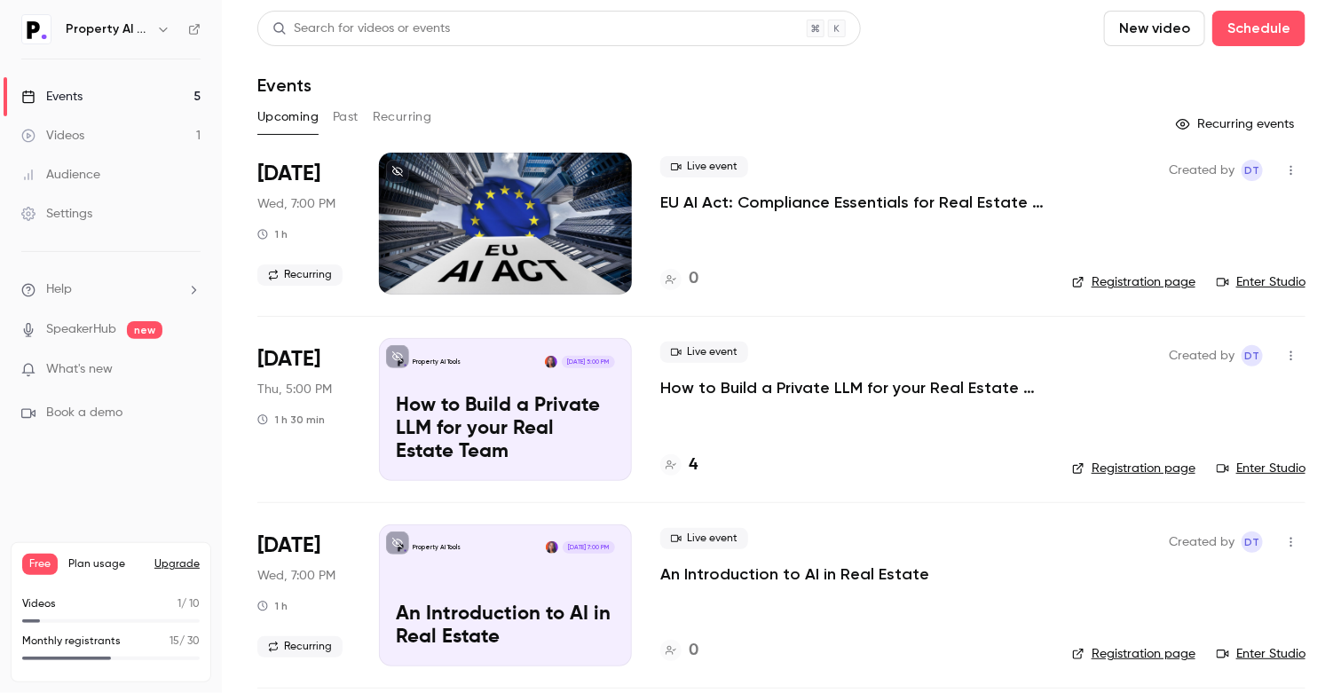
click at [1290, 170] on icon "button" at bounding box center [1291, 171] width 2 height 10
click at [1151, 406] on div "Delete" at bounding box center [1211, 400] width 135 height 18
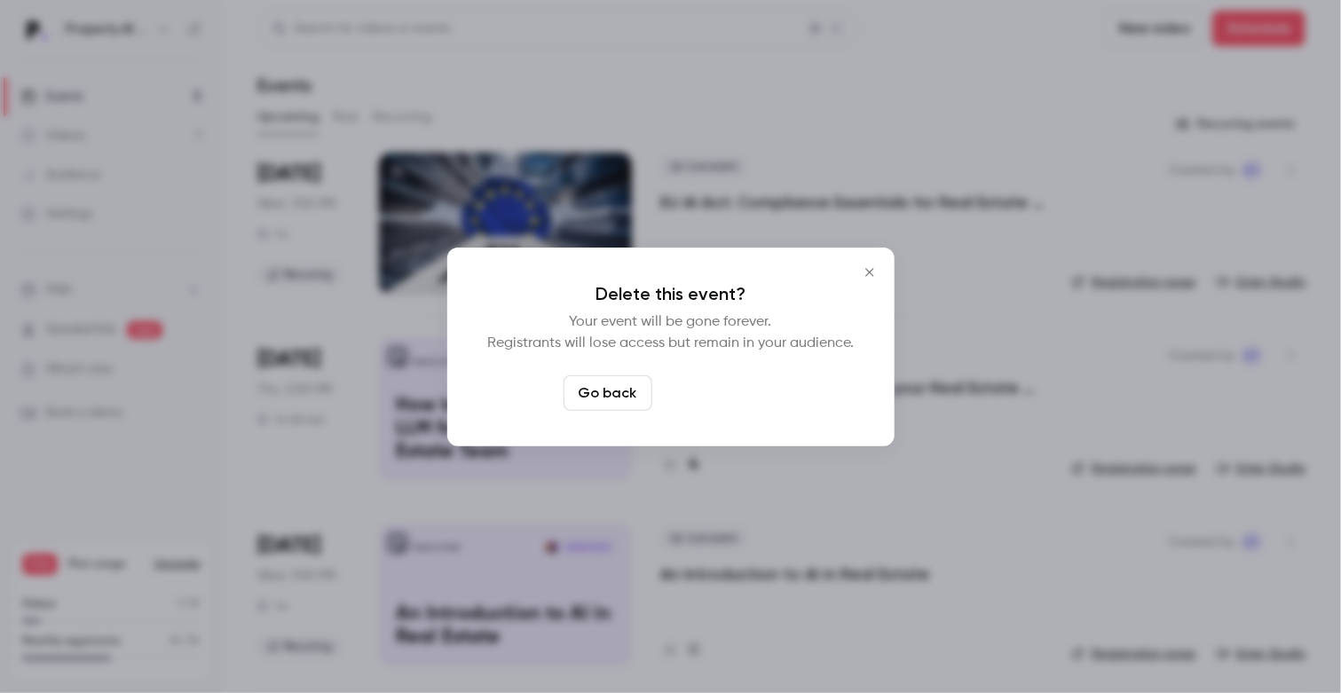
click at [694, 392] on button "Delete event" at bounding box center [718, 392] width 119 height 35
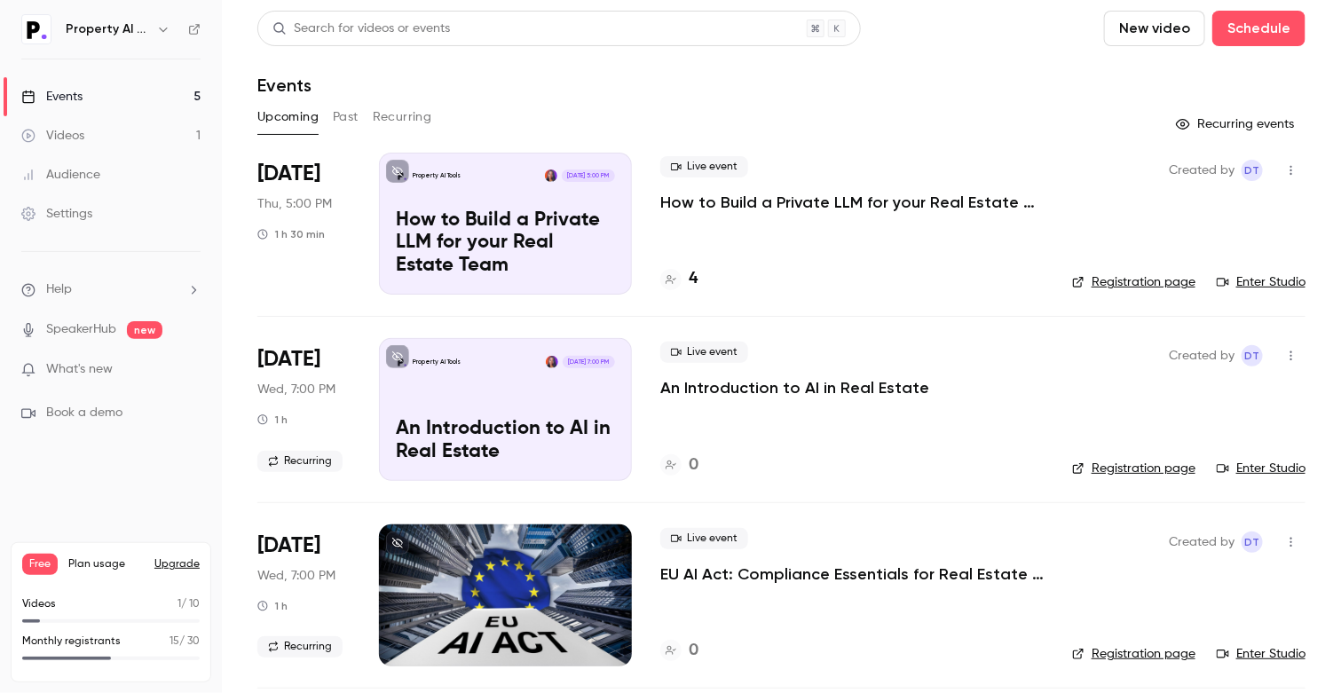
click at [1145, 283] on link "Registration page" at bounding box center [1133, 282] width 123 height 18
click at [753, 63] on header "Search for videos or events New video Schedule Events" at bounding box center [781, 53] width 1048 height 85
